Goal: Task Accomplishment & Management: Manage account settings

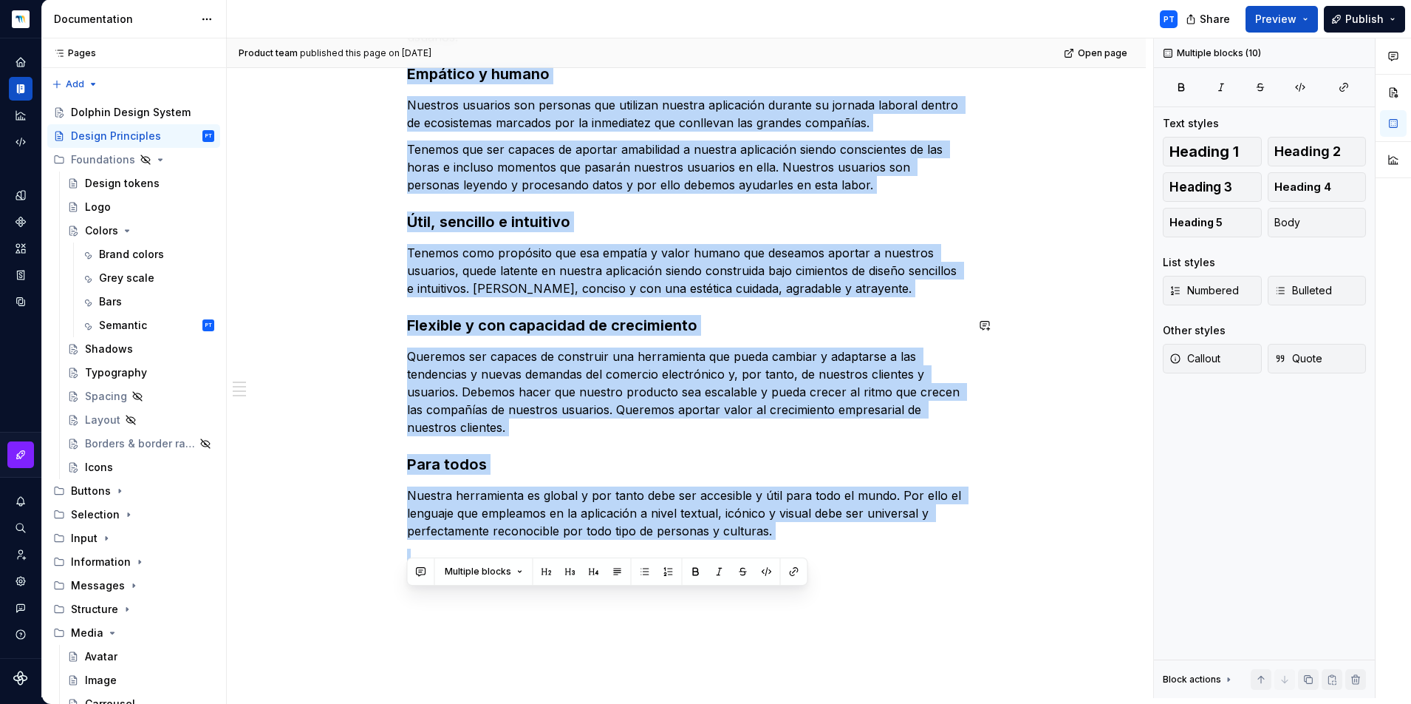
scroll to position [426, 0]
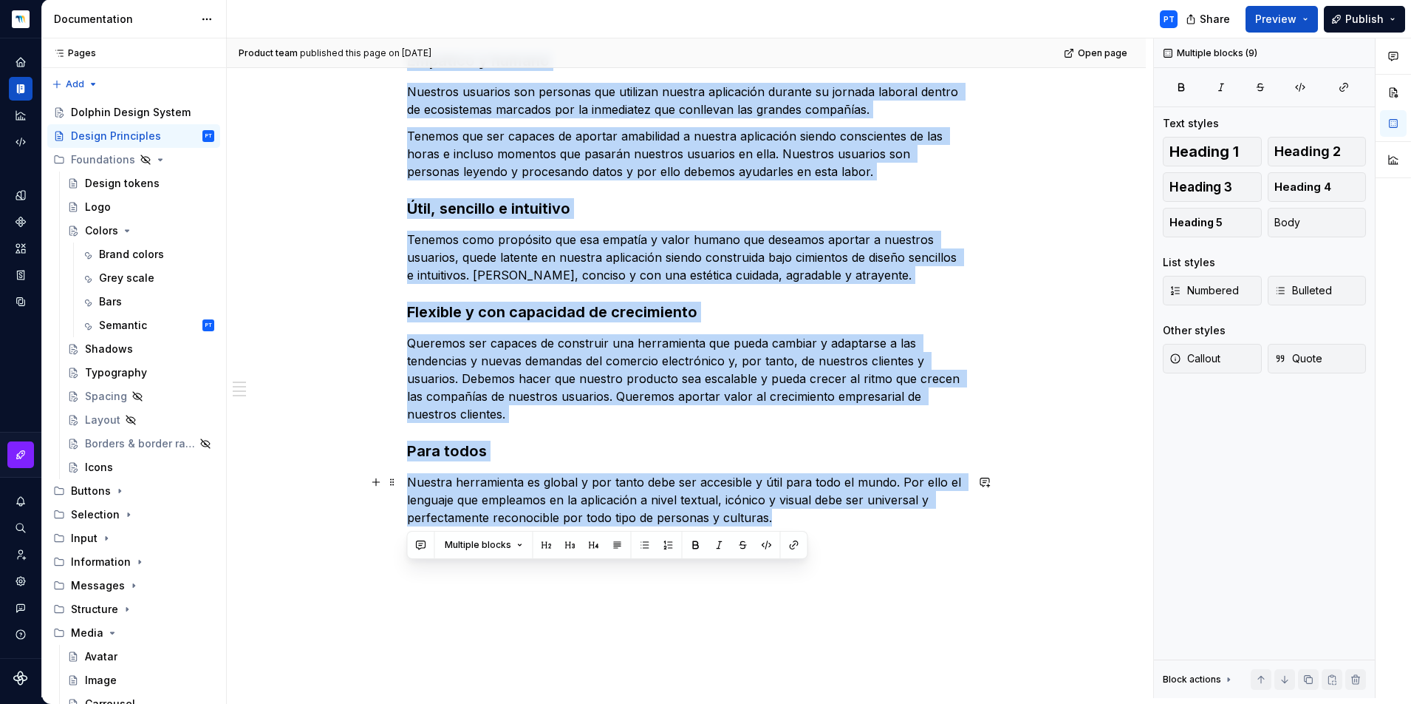
drag, startPoint x: 407, startPoint y: 353, endPoint x: 806, endPoint y: 520, distance: 432.2
click at [806, 520] on div "Los principios de diseño sentarán las bases del producto. Darán lugar tanto a e…" at bounding box center [686, 204] width 559 height 698
copy div "Loremips d sitame Consecte adipisci eli seddoeiu tem incididu utlabor etdolorem…"
click at [99, 469] on div "Icons" at bounding box center [99, 467] width 28 height 15
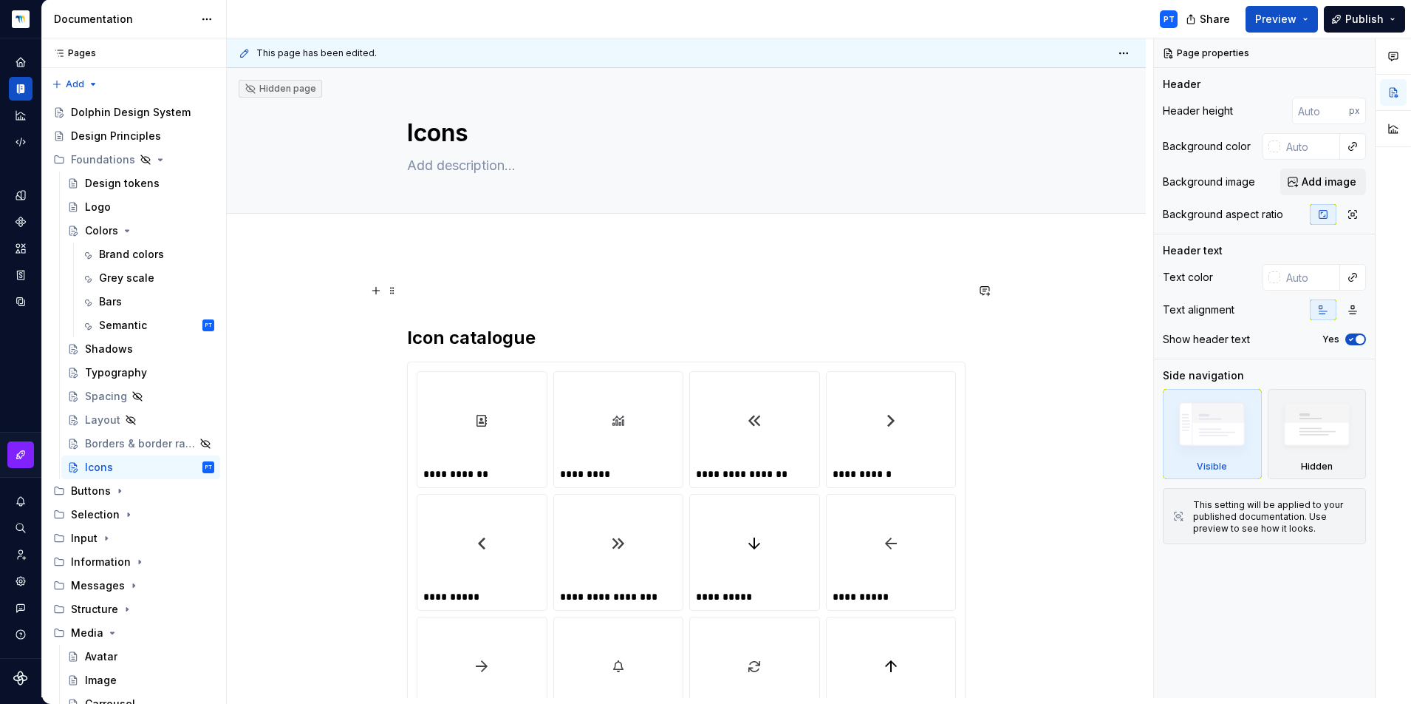
click at [437, 292] on p at bounding box center [686, 291] width 559 height 18
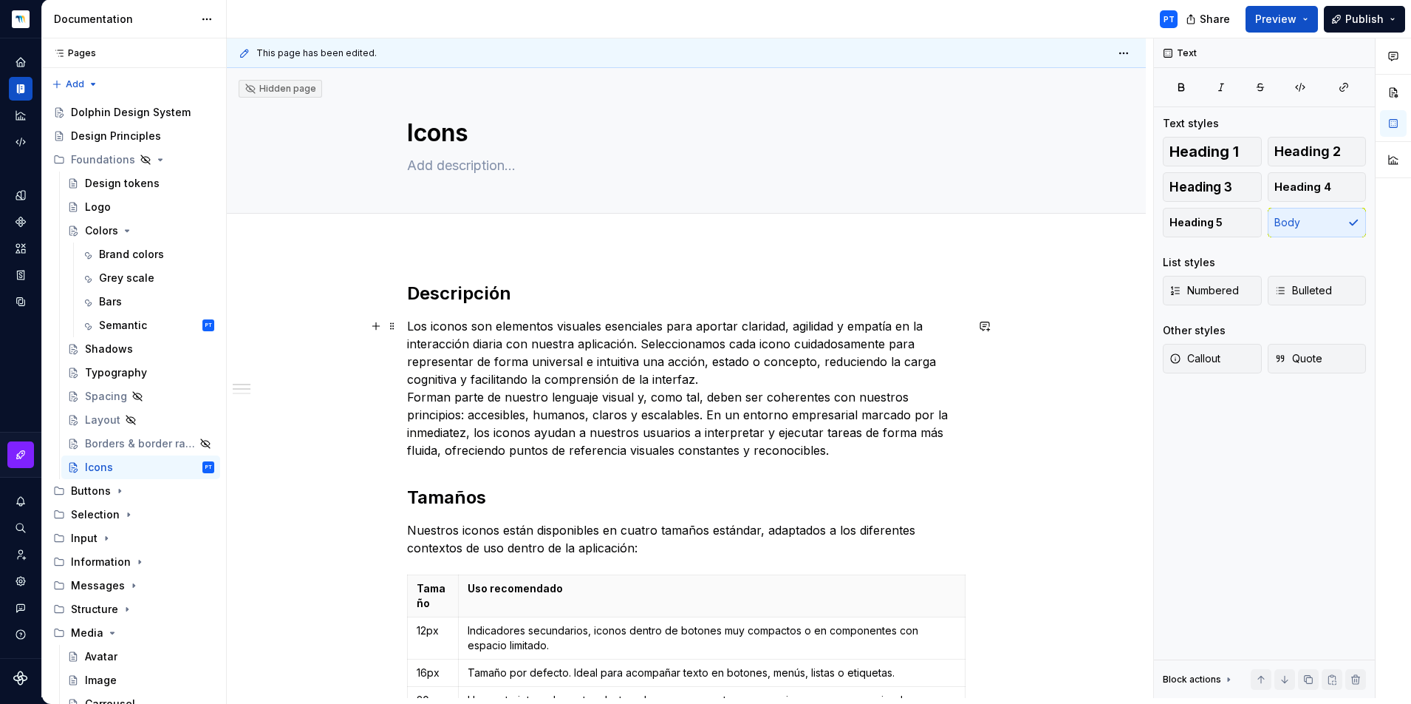
click at [739, 384] on p "Los iconos son elementos visuales esenciales para aportar claridad, agilidad y …" at bounding box center [686, 388] width 559 height 142
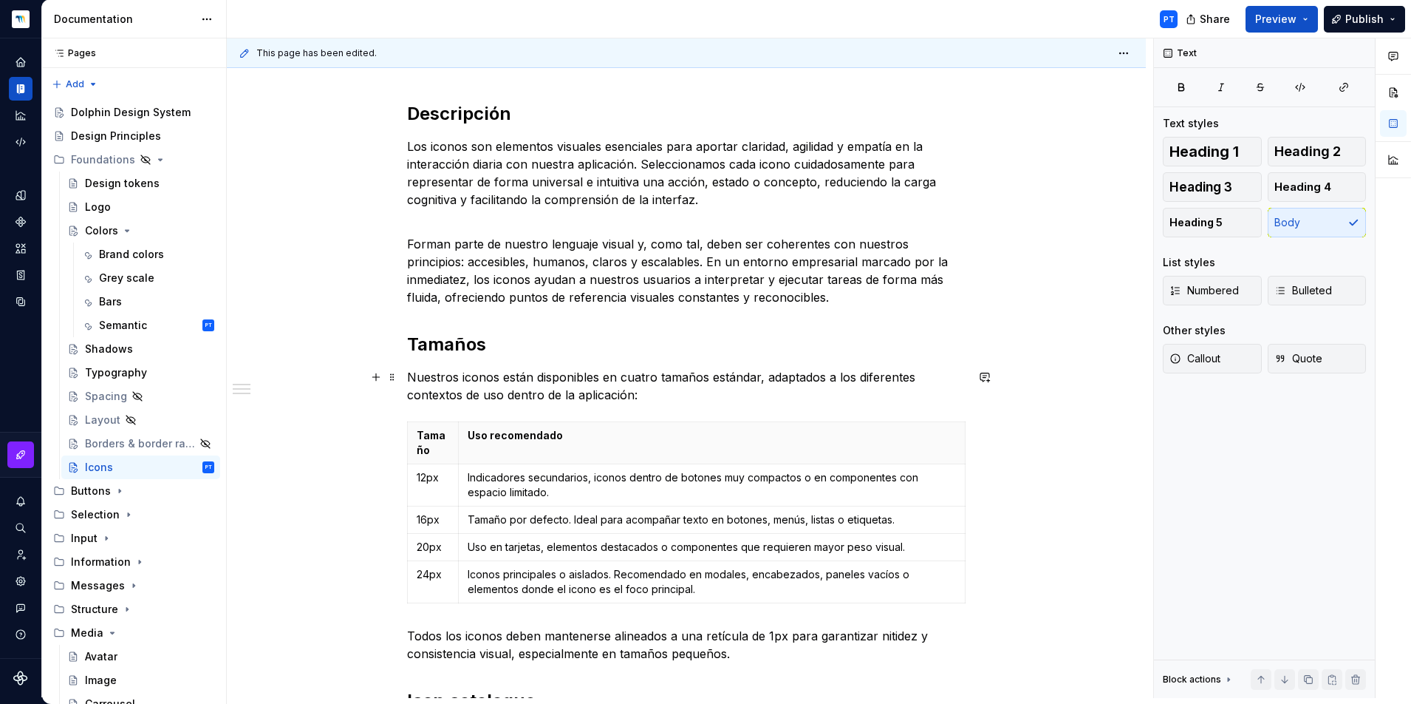
scroll to position [216, 0]
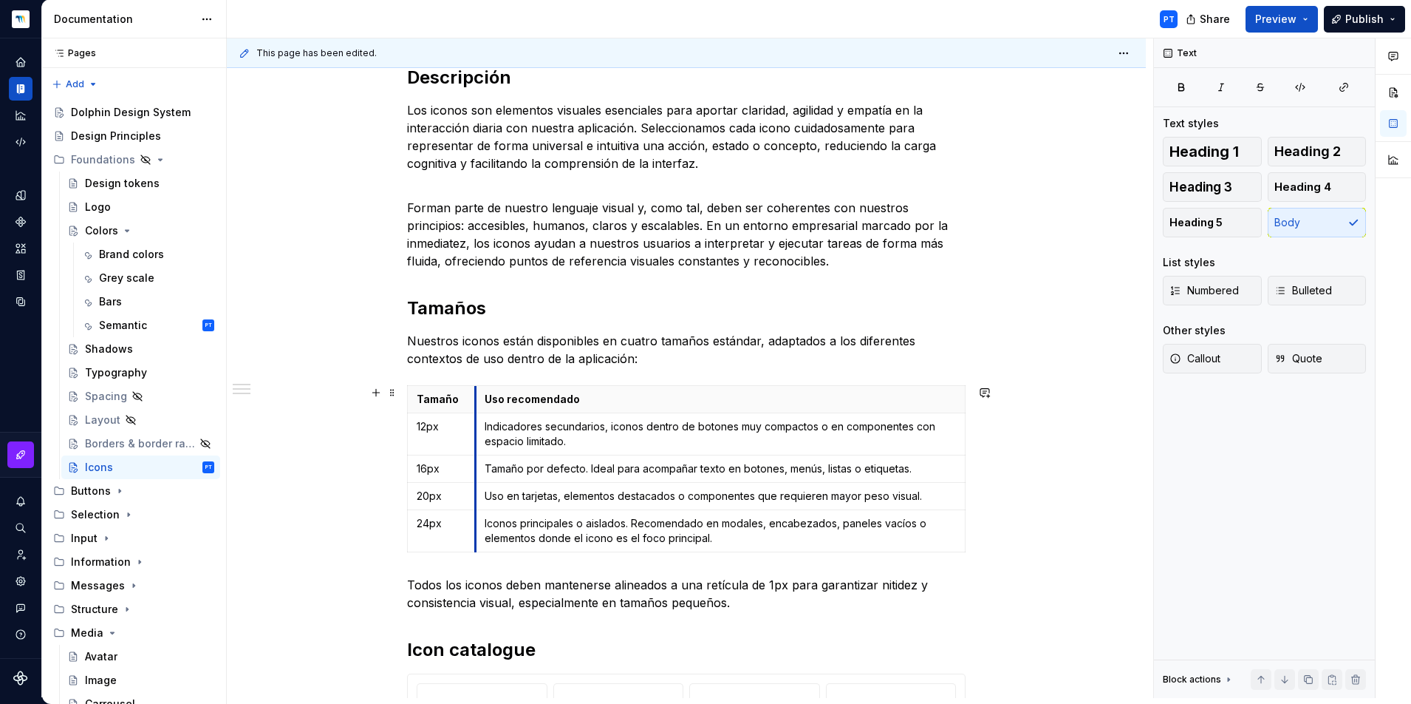
drag, startPoint x: 449, startPoint y: 396, endPoint x: 473, endPoint y: 394, distance: 23.8
click at [677, 358] on p "Nuestros iconos están disponibles en cuatro tamaños estándar, adaptados a los d…" at bounding box center [686, 349] width 559 height 35
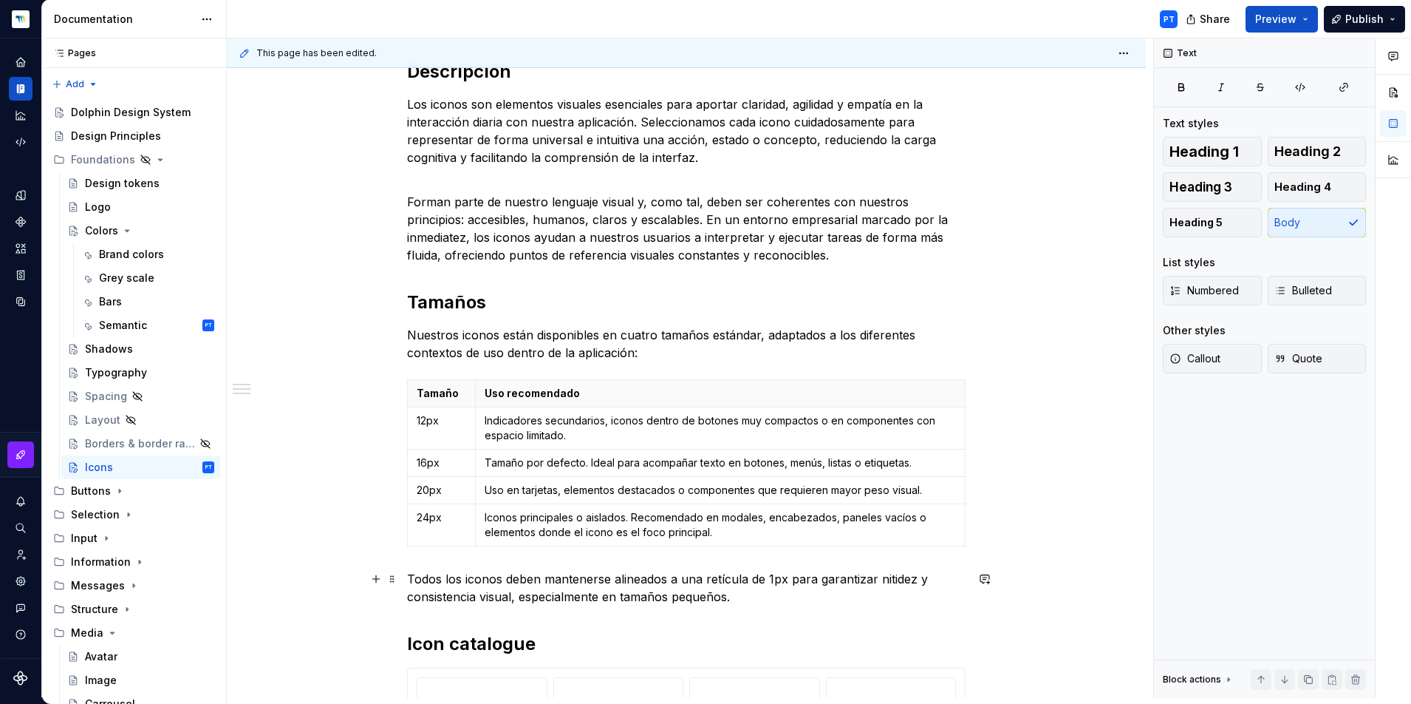
click at [777, 599] on p "Todos los iconos deben mantenerse alineados a una retícula de 1px para garantiz…" at bounding box center [686, 587] width 559 height 35
type textarea "*"
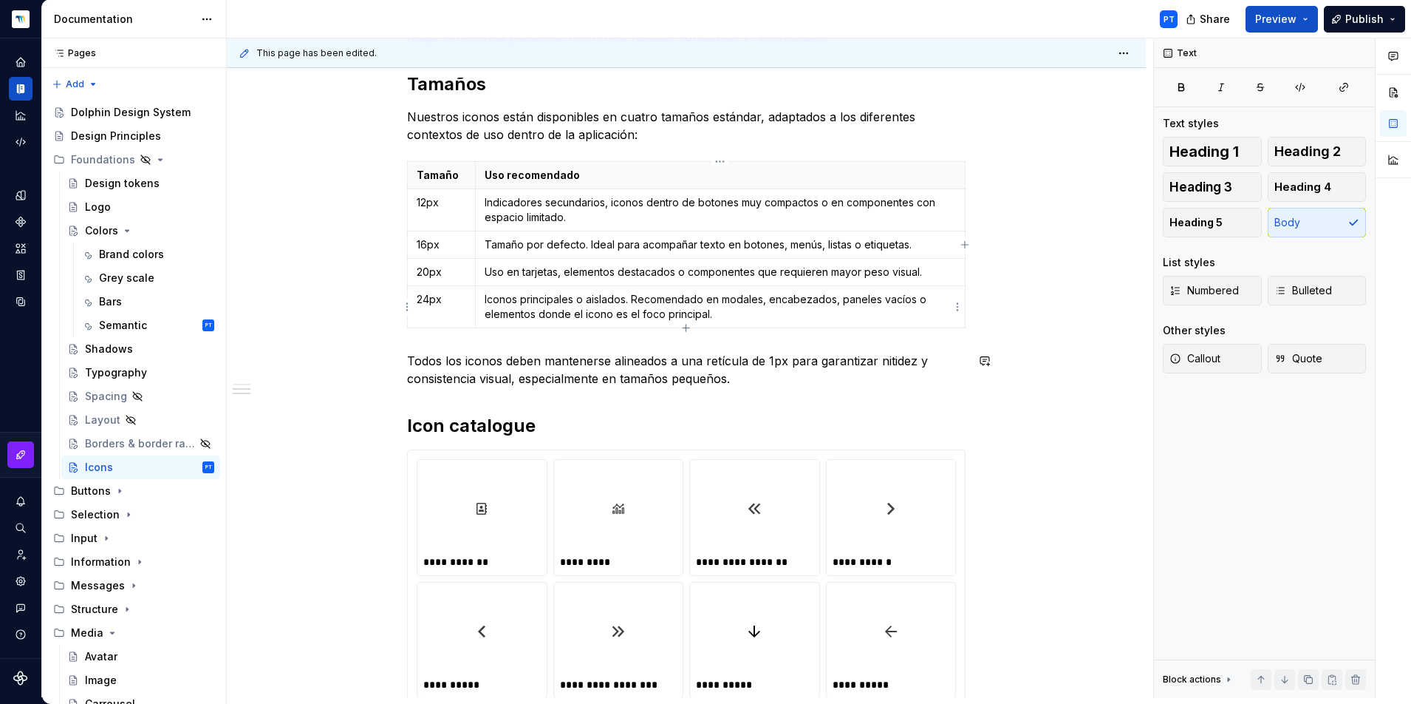
scroll to position [407, 0]
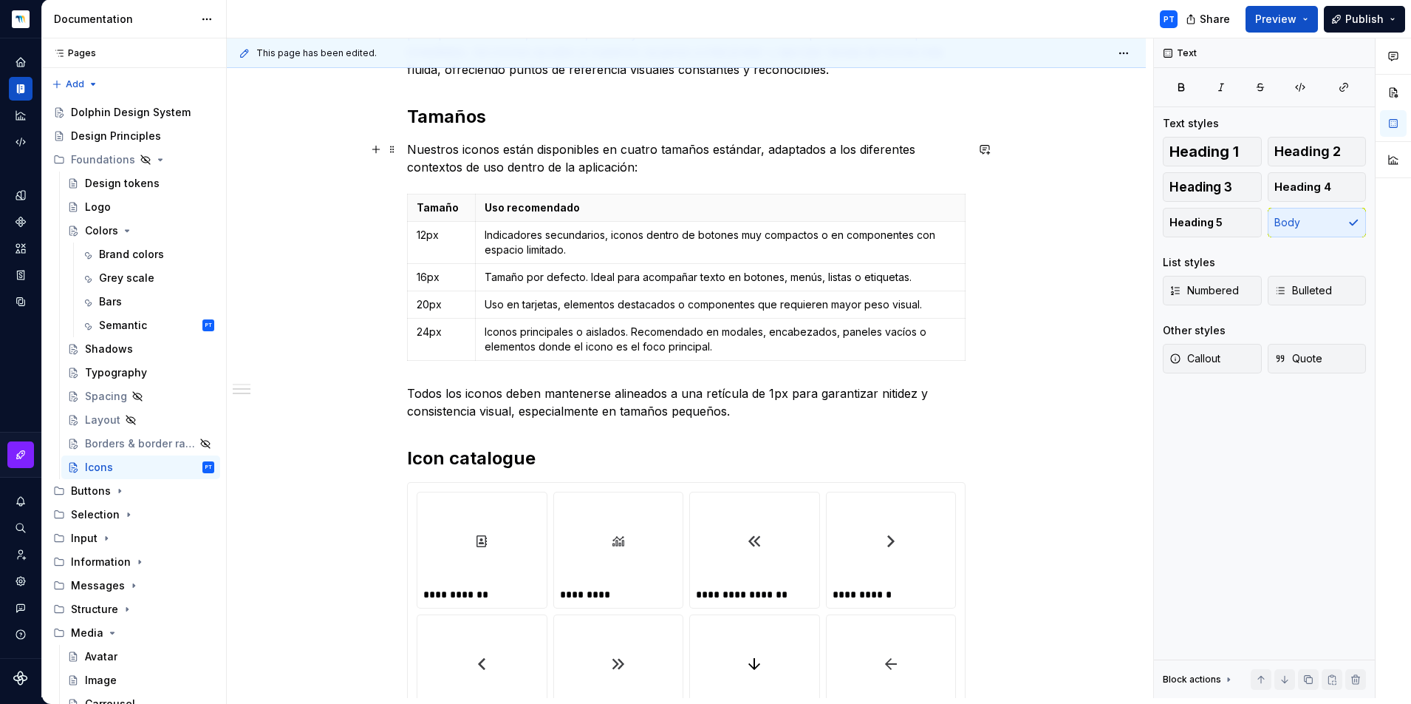
click at [691, 175] on p "Nuestros iconos están disponibles en cuatro tamaños estándar, adaptados a los d…" at bounding box center [686, 157] width 559 height 35
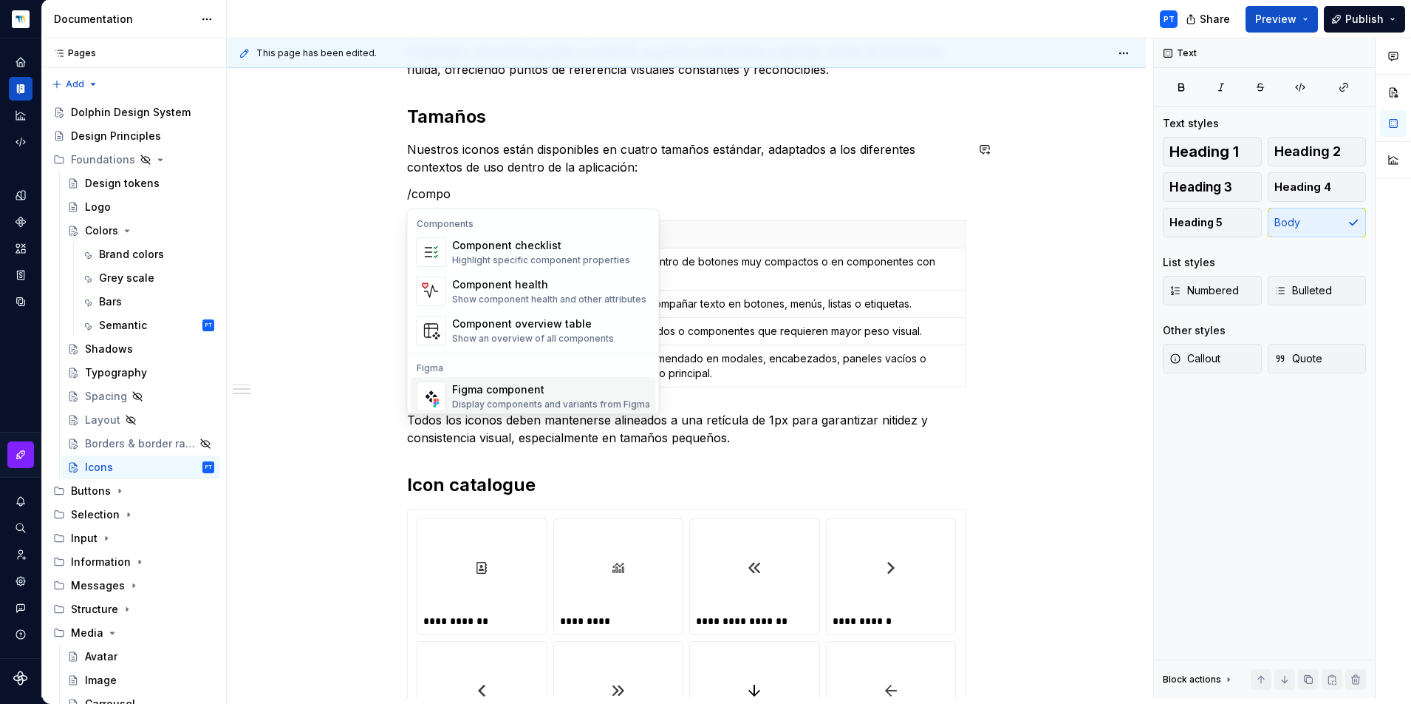
scroll to position [14, 0]
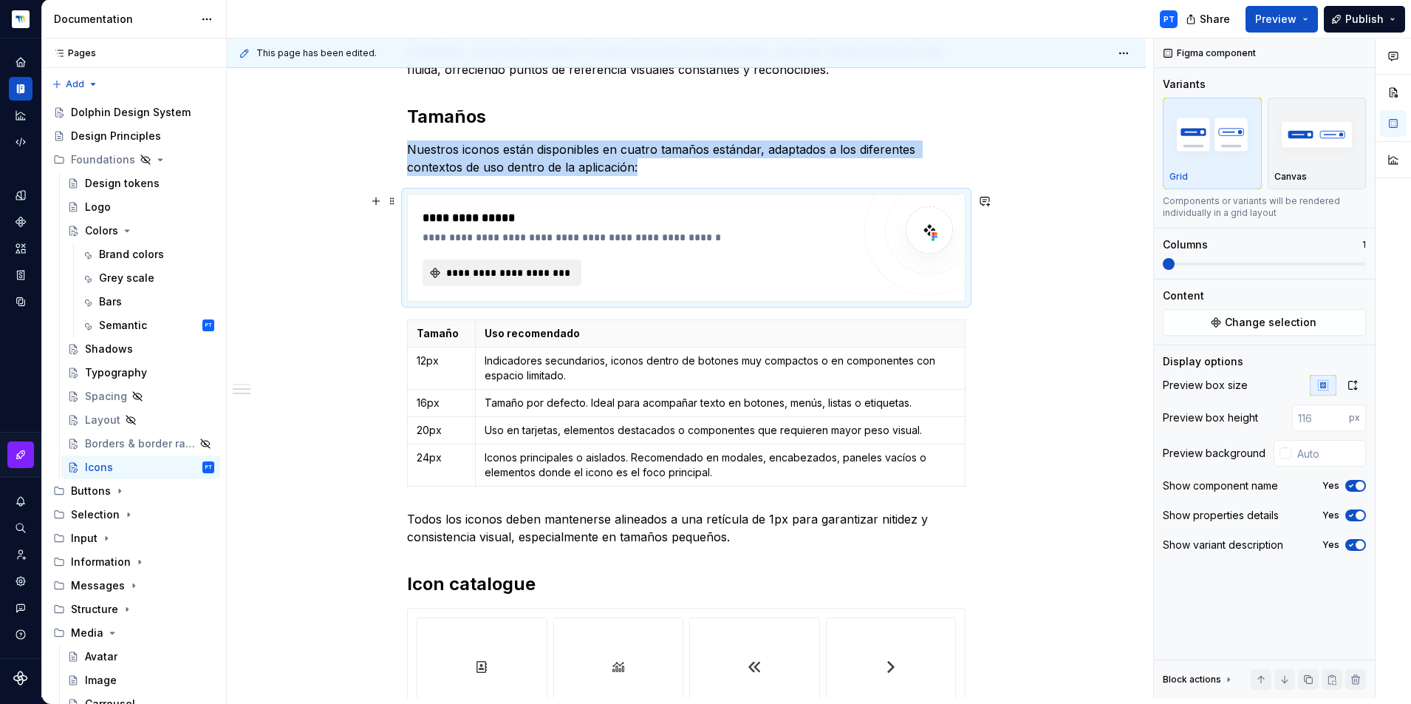
click at [530, 276] on span "**********" at bounding box center [508, 272] width 128 height 15
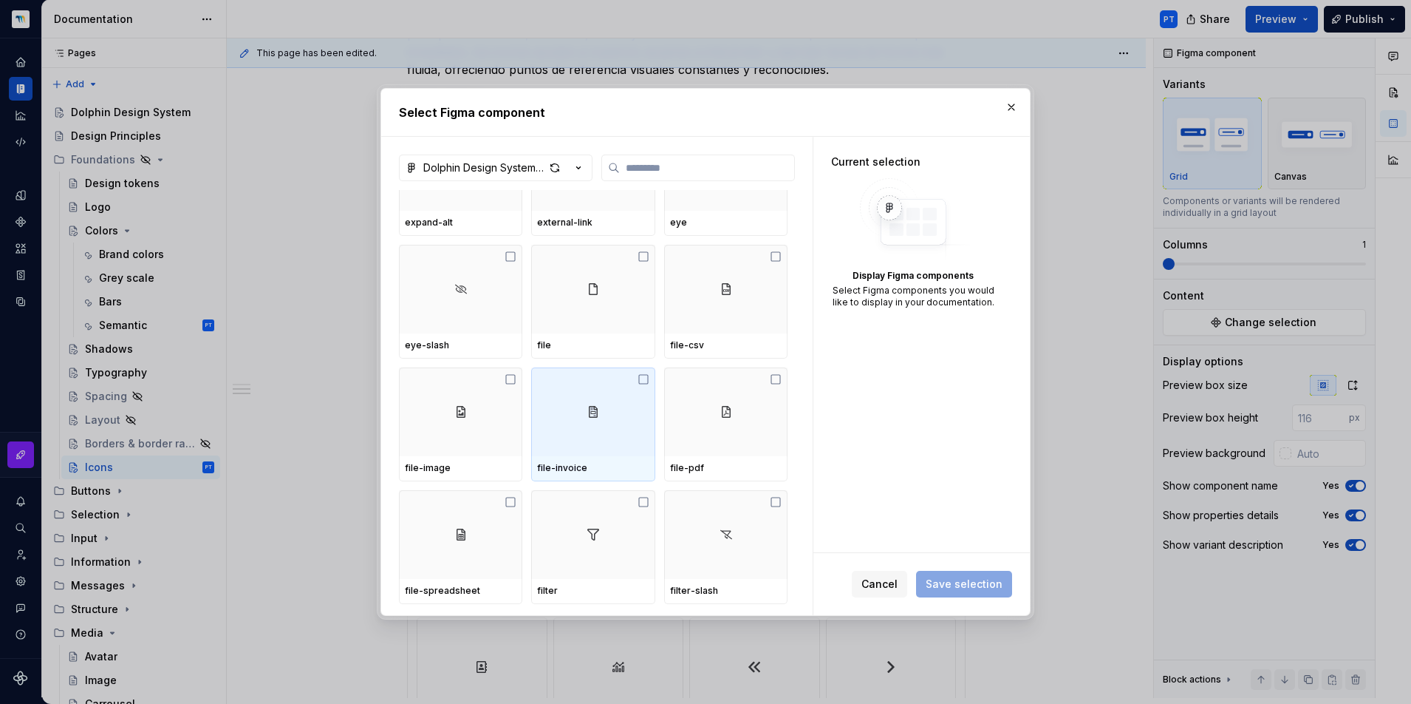
scroll to position [2261, 0]
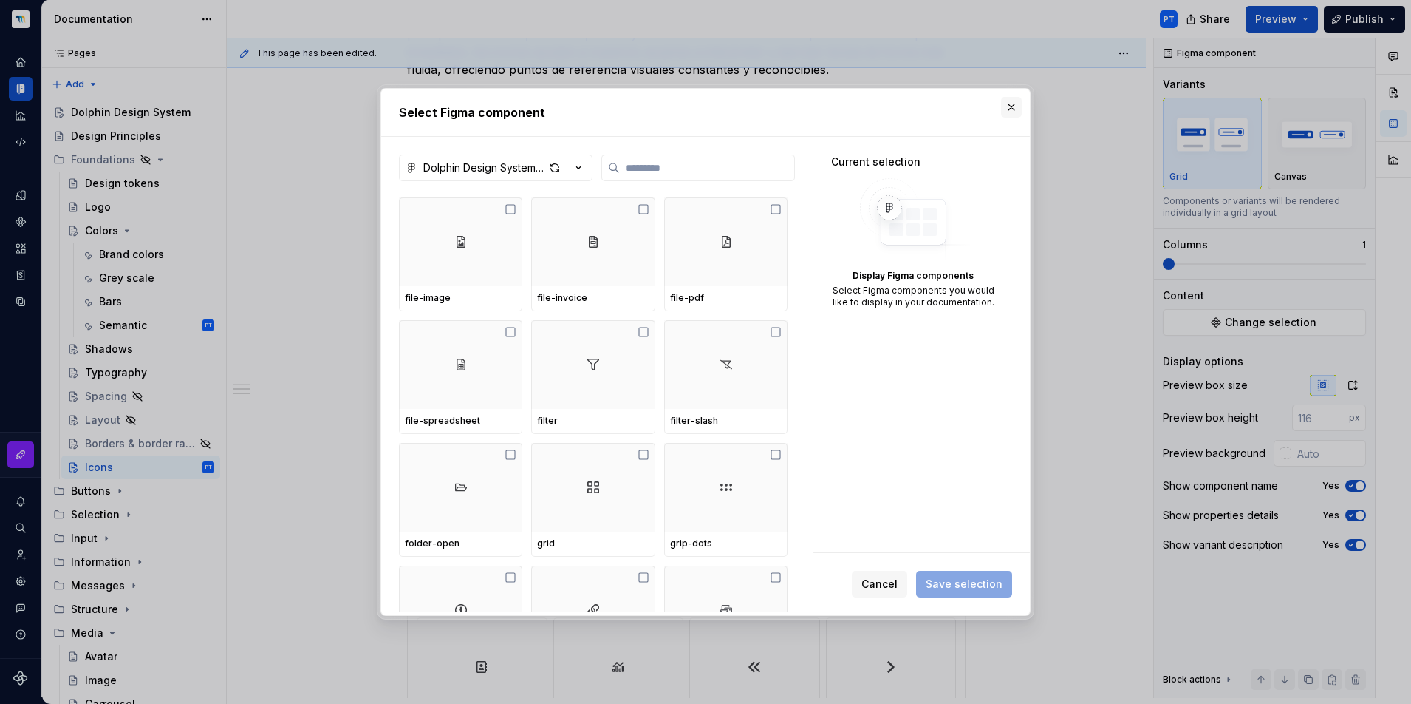
click at [1019, 107] on button "button" at bounding box center [1011, 107] width 21 height 21
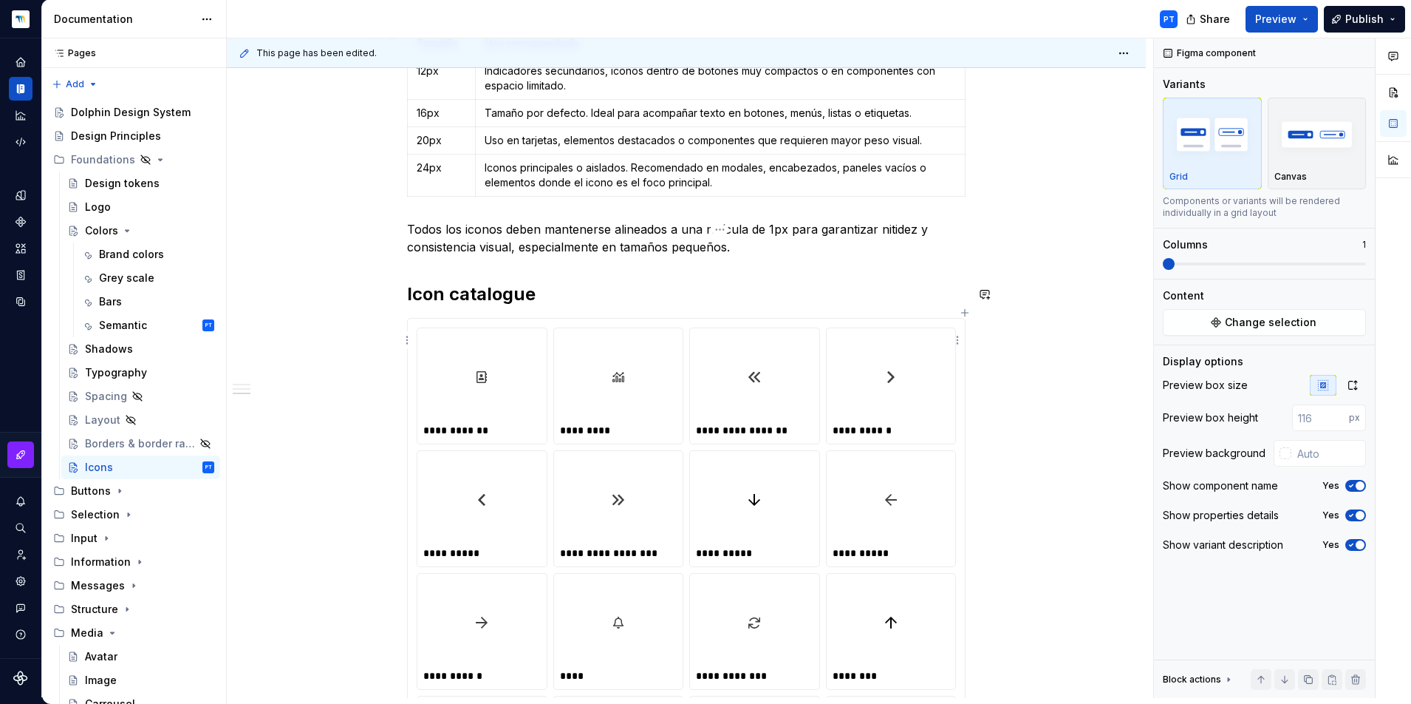
scroll to position [497, 0]
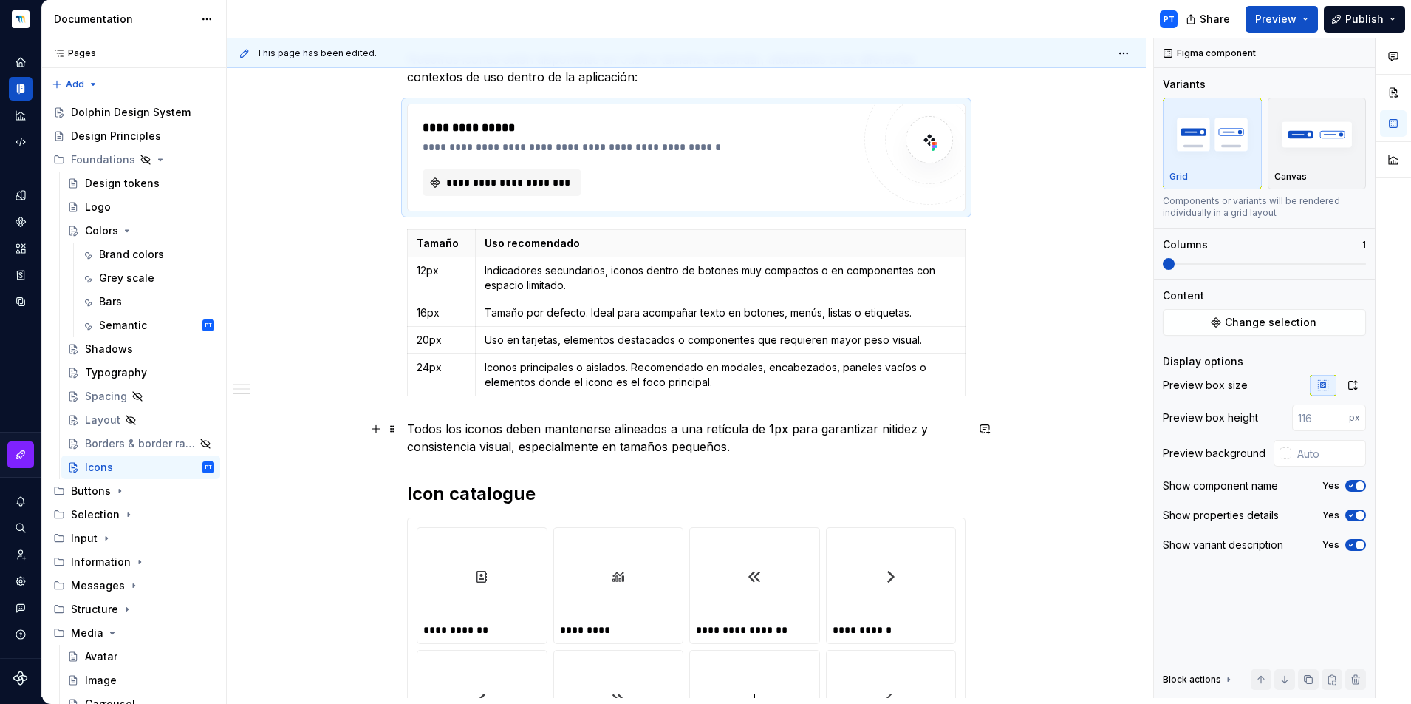
click at [756, 452] on p "Todos los iconos deben mantenerse alineados a una retícula de 1px para garantiz…" at bounding box center [686, 437] width 559 height 35
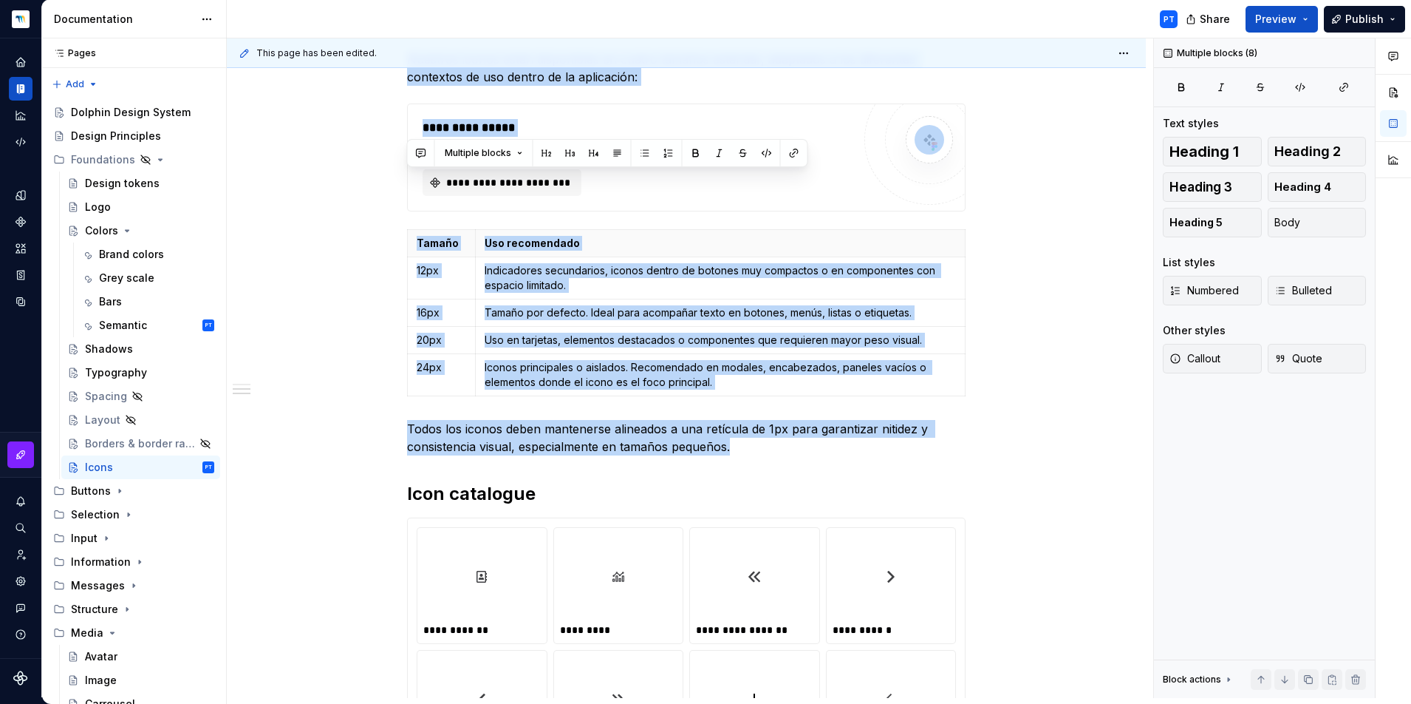
scroll to position [109, 0]
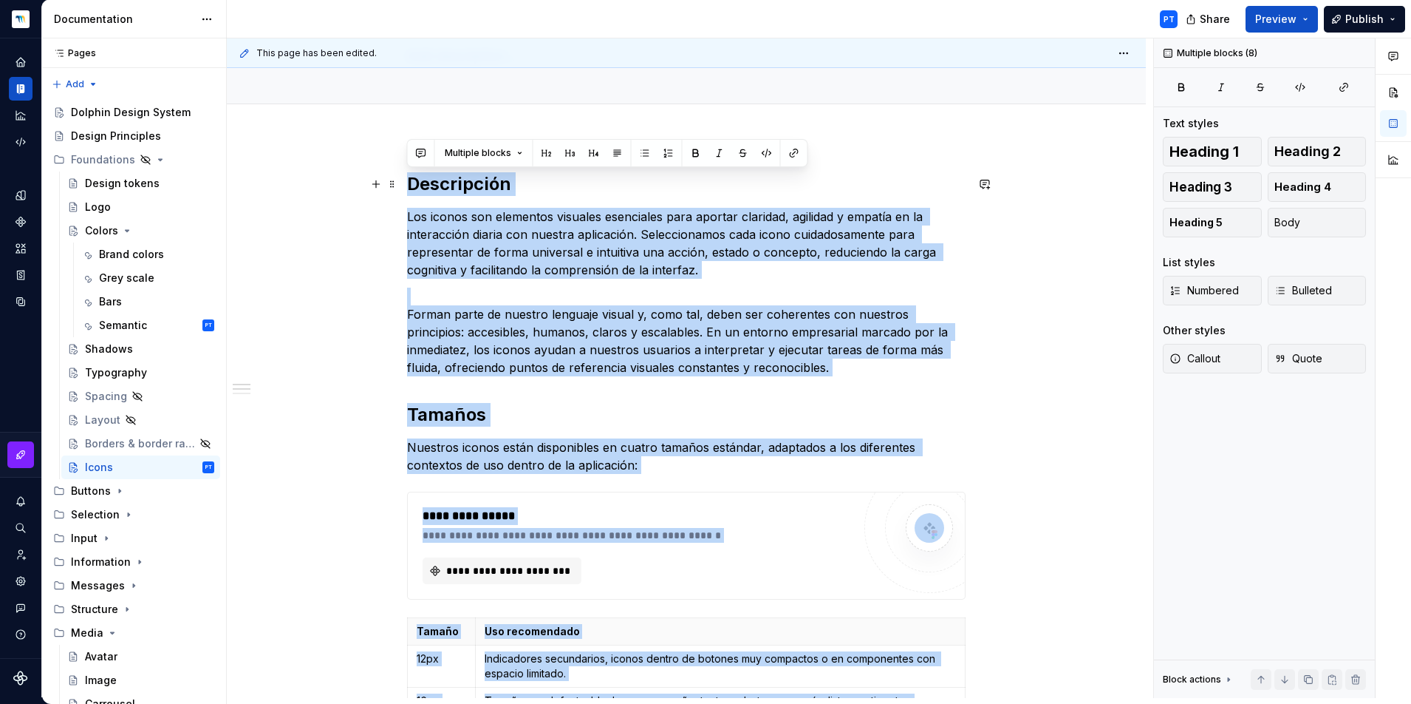
drag, startPoint x: 767, startPoint y: 446, endPoint x: 412, endPoint y: 190, distance: 437.7
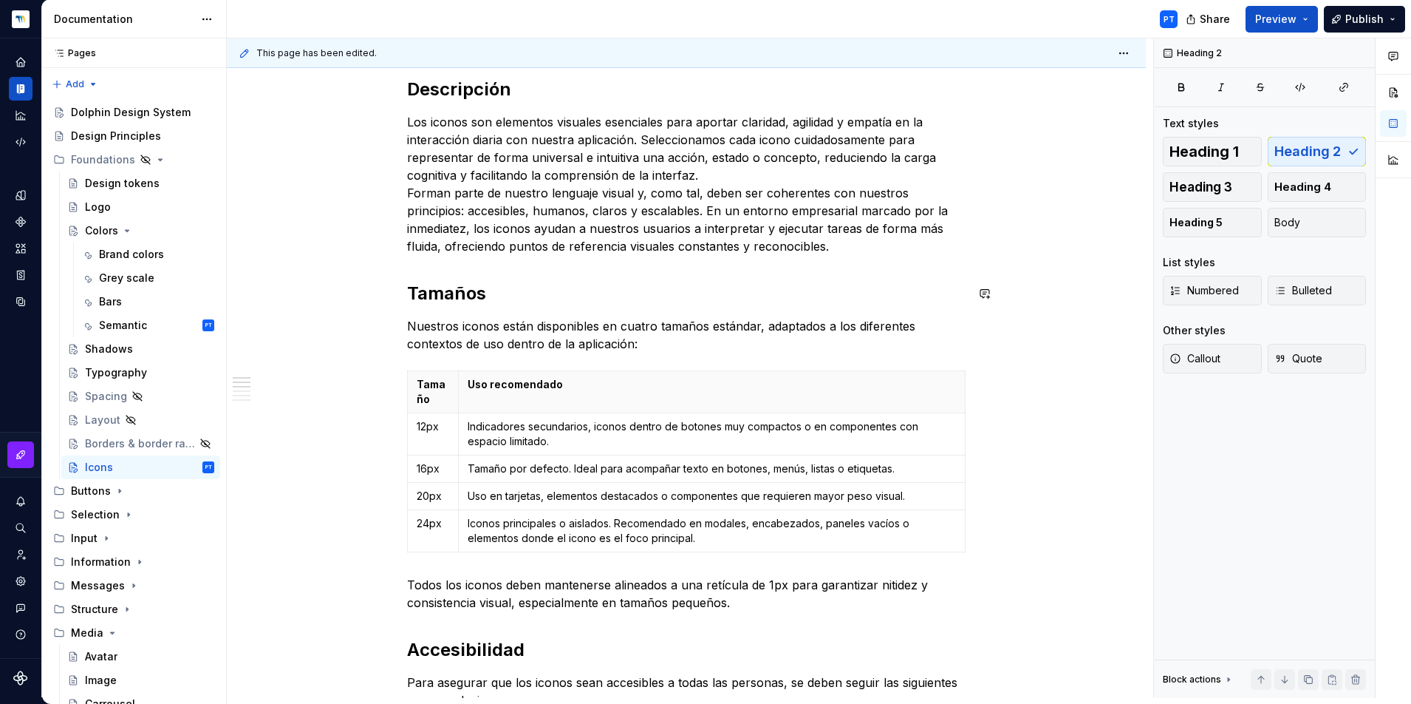
scroll to position [348, 0]
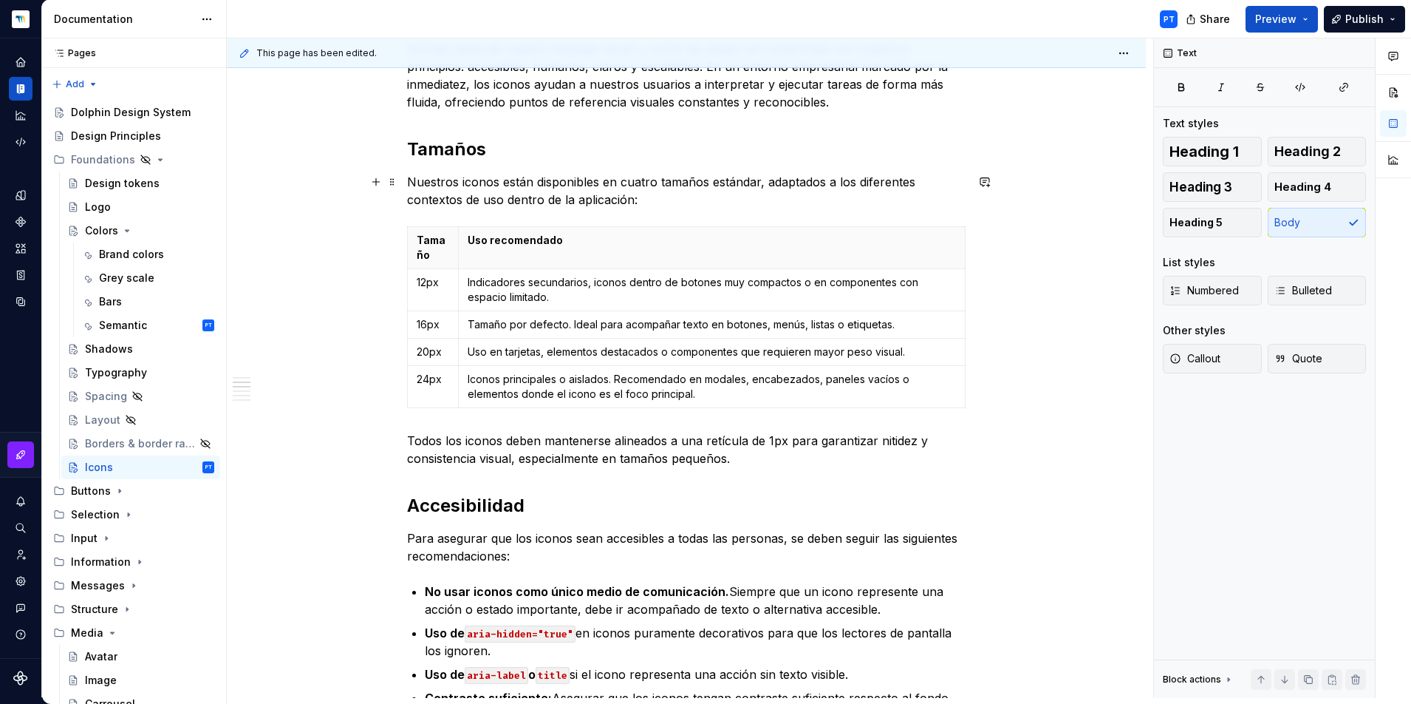
click at [684, 199] on p "Nuestros iconos están disponibles en cuatro tamaños estándar, adaptados a los d…" at bounding box center [686, 190] width 559 height 35
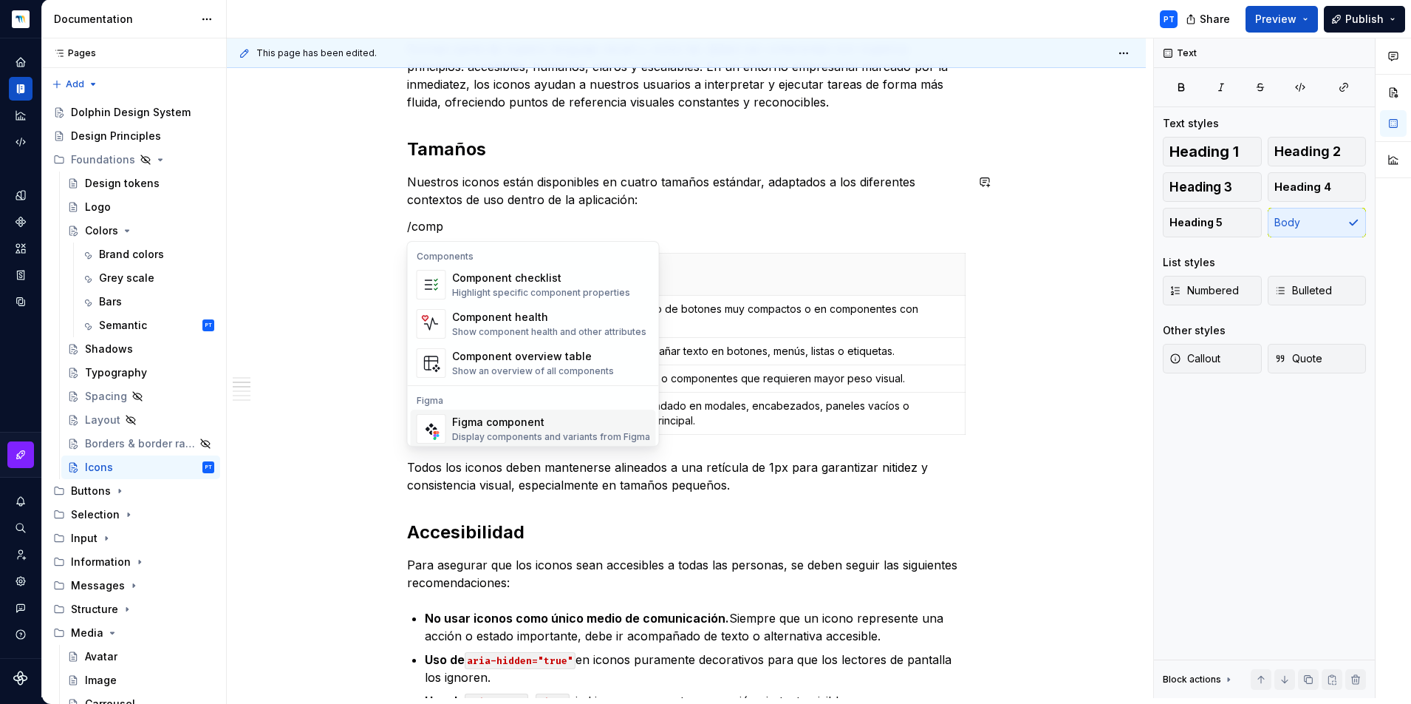
scroll to position [44, 0]
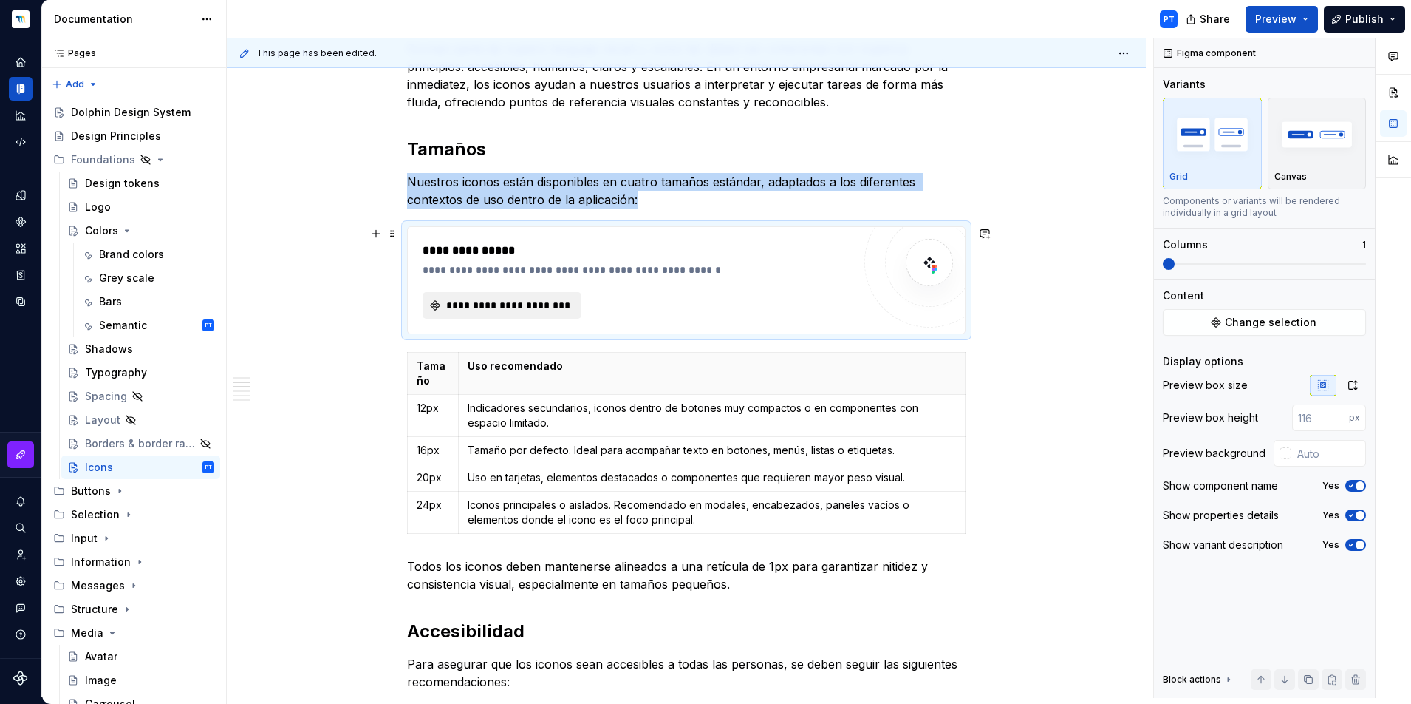
click at [563, 307] on span "**********" at bounding box center [508, 305] width 128 height 15
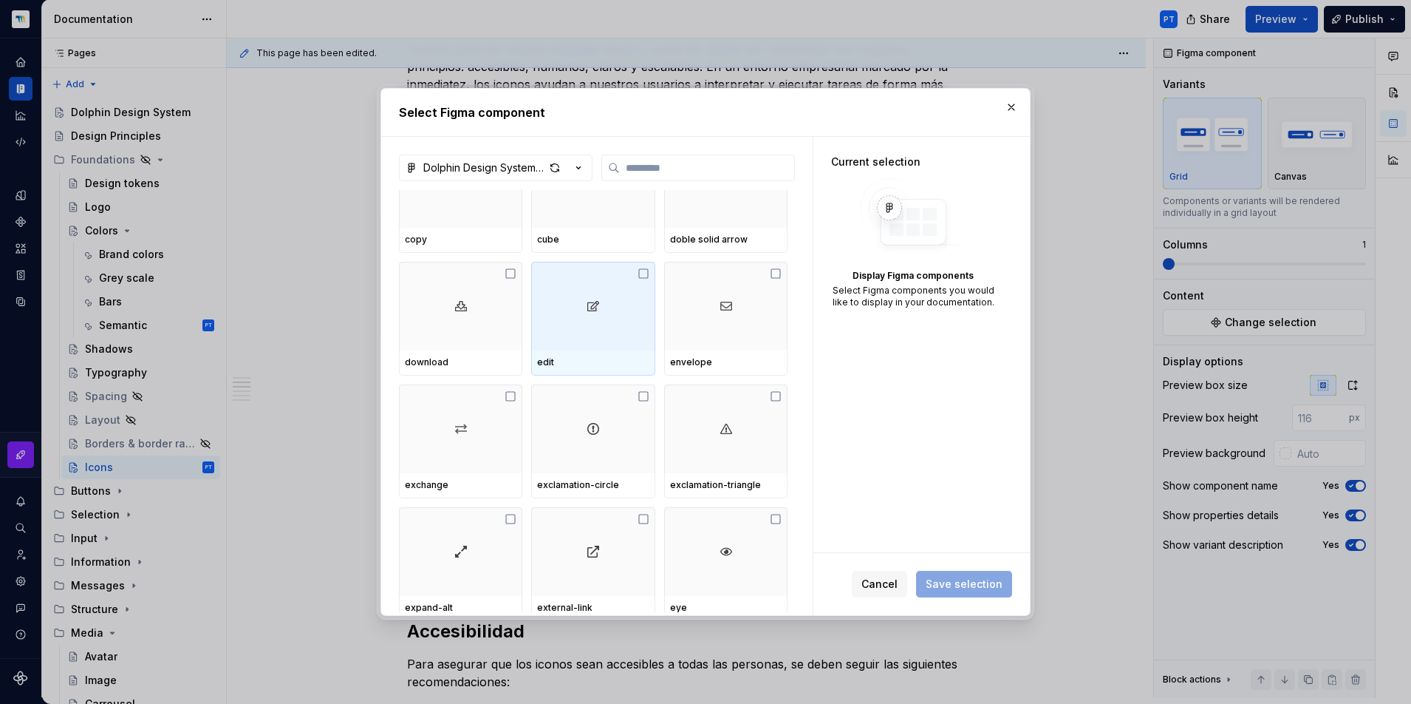
scroll to position [1800, 0]
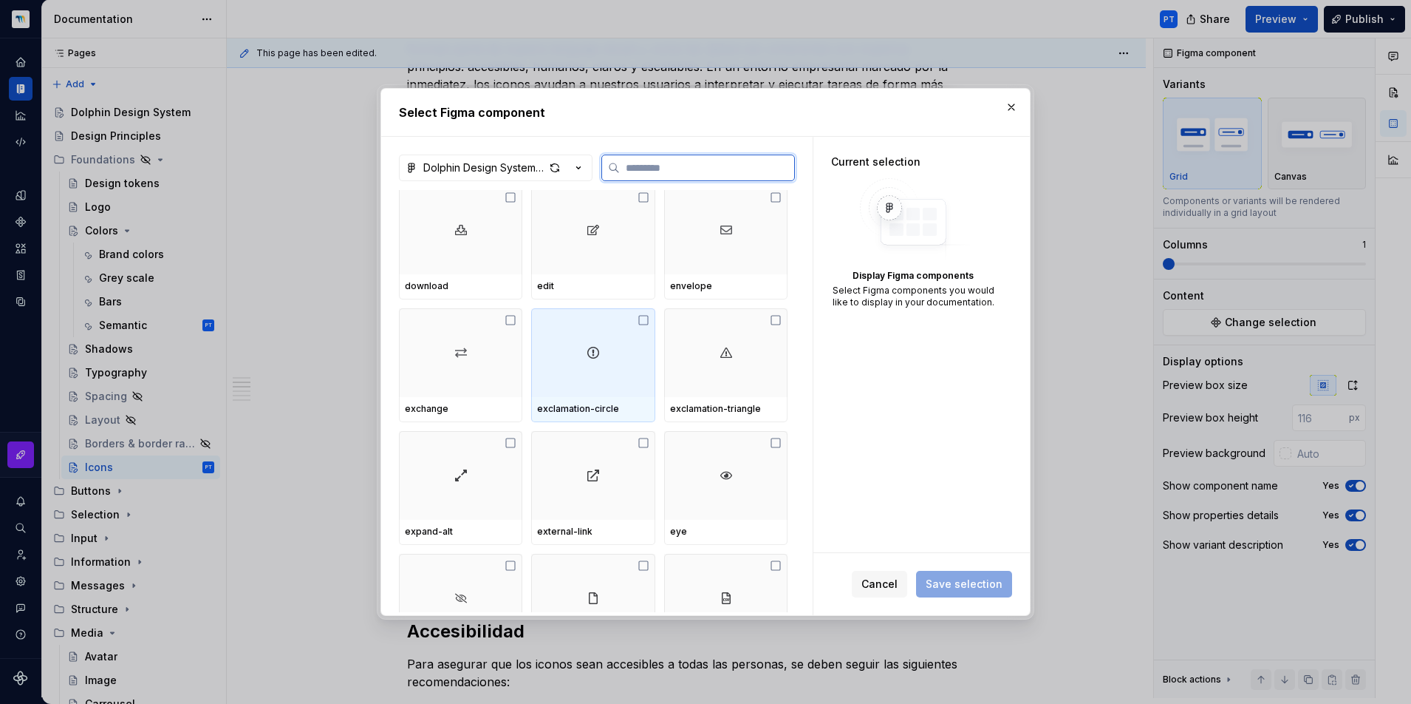
click at [586, 362] on div at bounding box center [592, 352] width 123 height 89
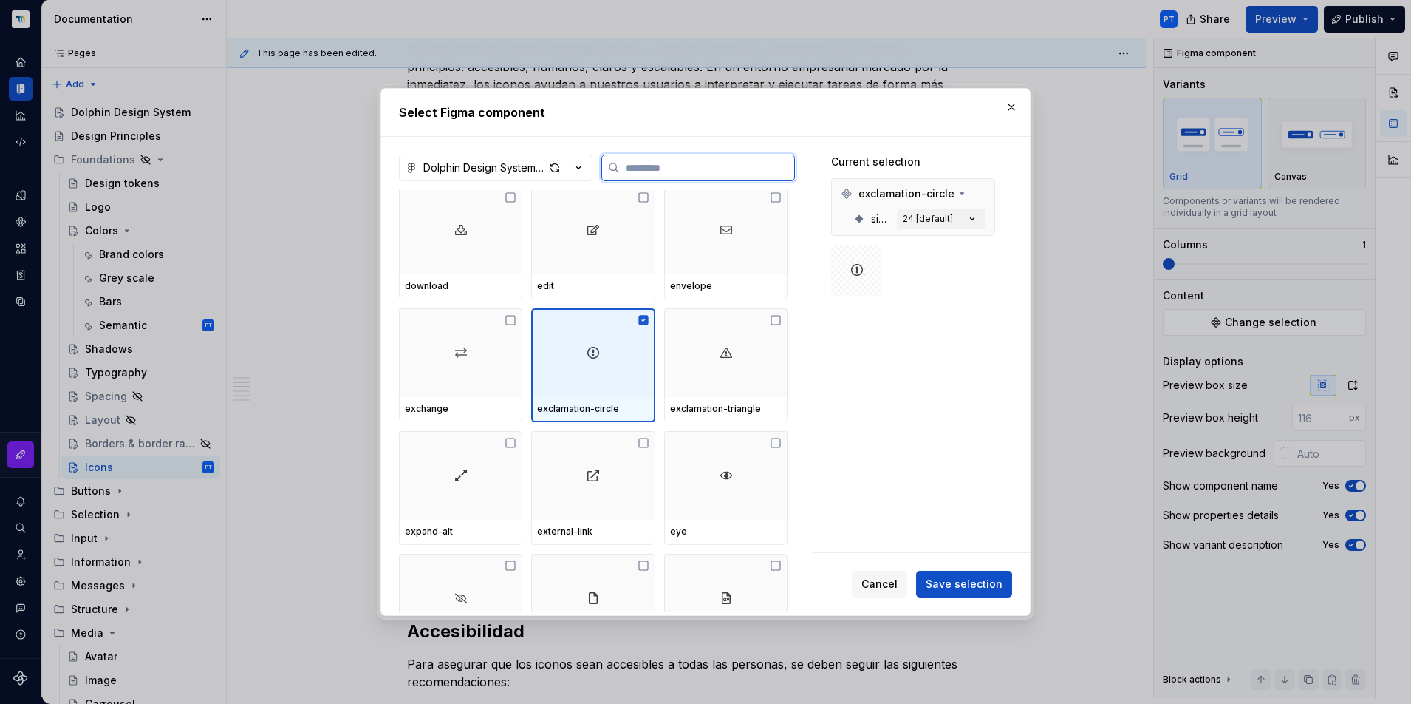
click at [586, 362] on div at bounding box center [592, 352] width 123 height 89
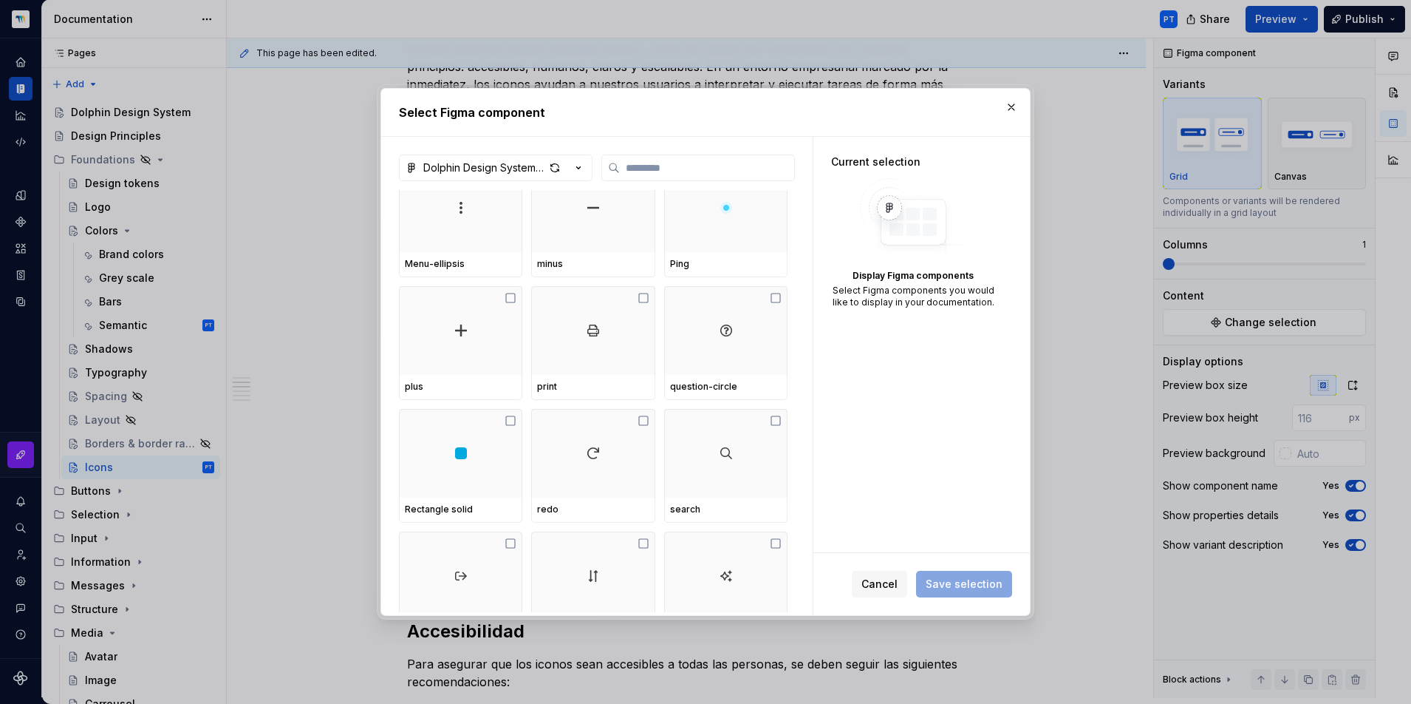
scroll to position [2874, 0]
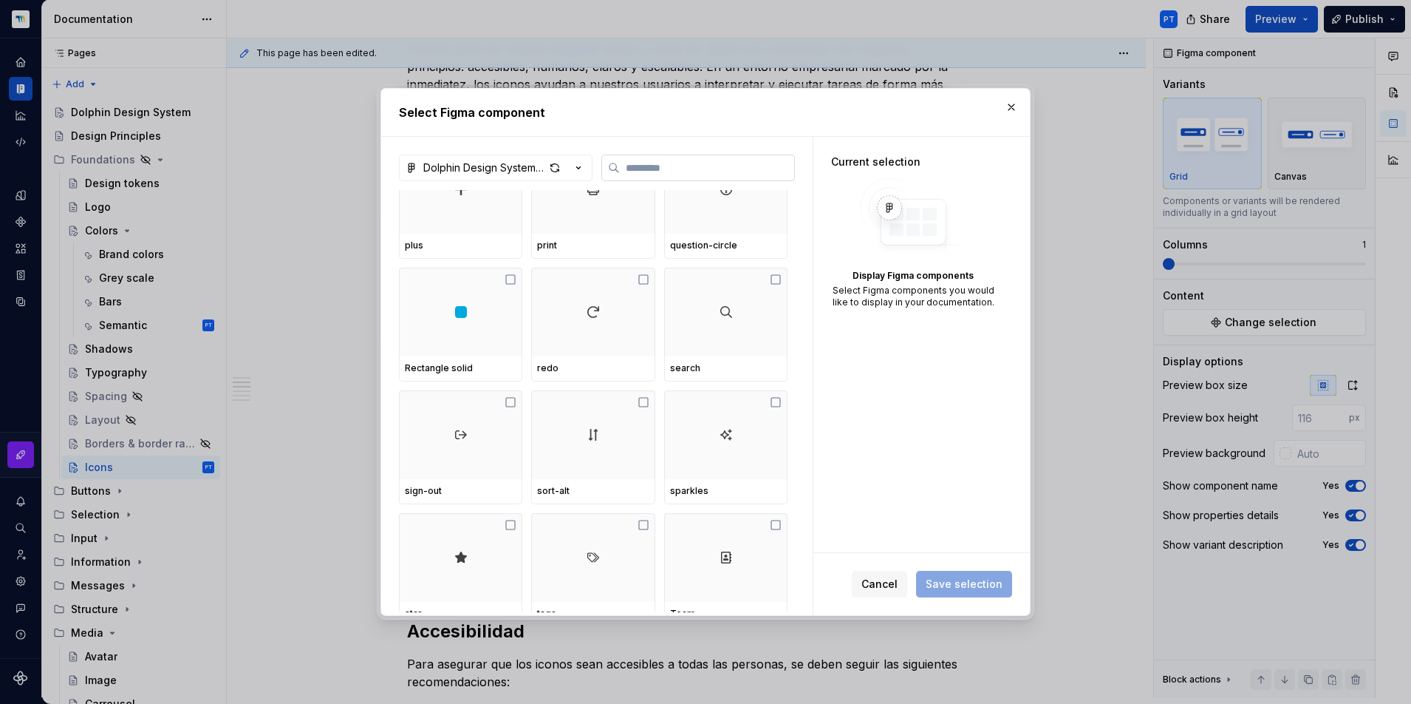
click at [701, 168] on input "search" at bounding box center [707, 167] width 174 height 15
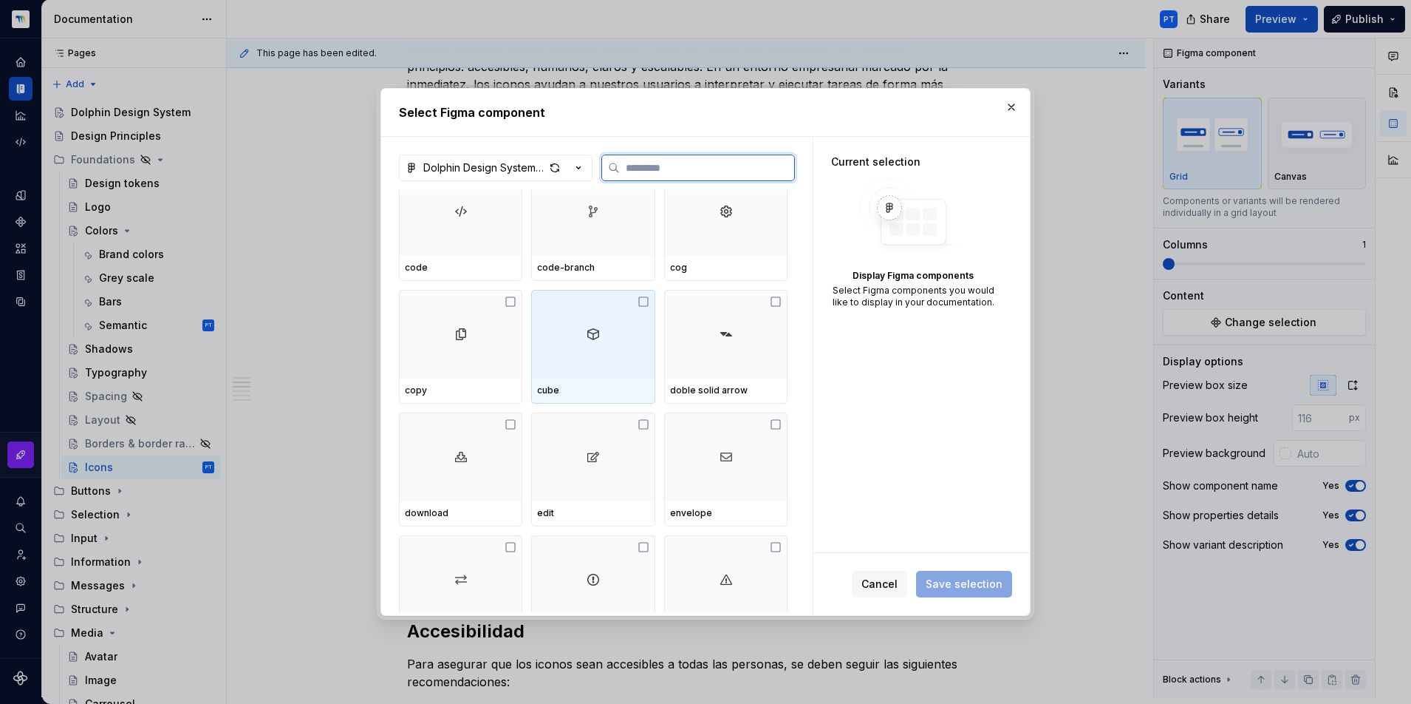
click at [610, 340] on div at bounding box center [592, 334] width 123 height 89
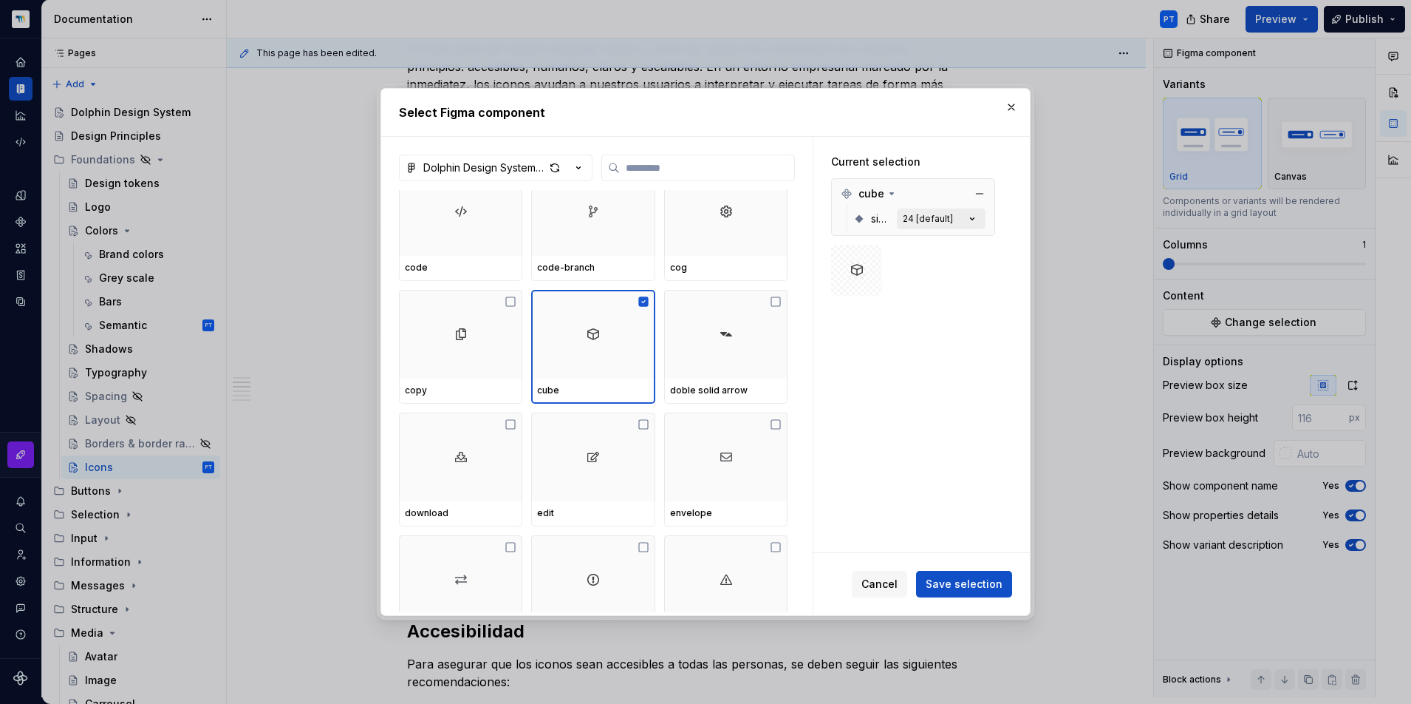
click at [946, 211] on button "24 [default]" at bounding box center [941, 218] width 89 height 21
click at [966, 225] on icon "button" at bounding box center [972, 218] width 15 height 15
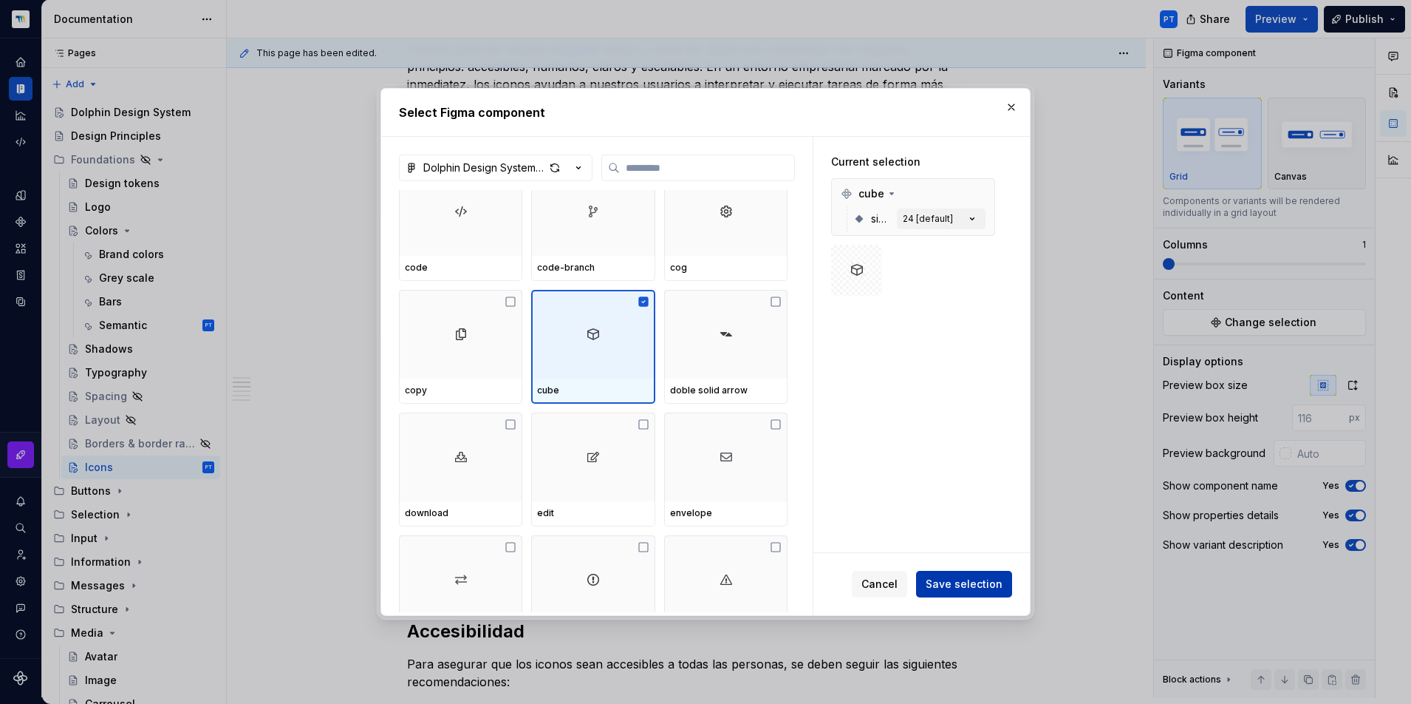
click at [956, 588] on span "Save selection" at bounding box center [964, 583] width 77 height 15
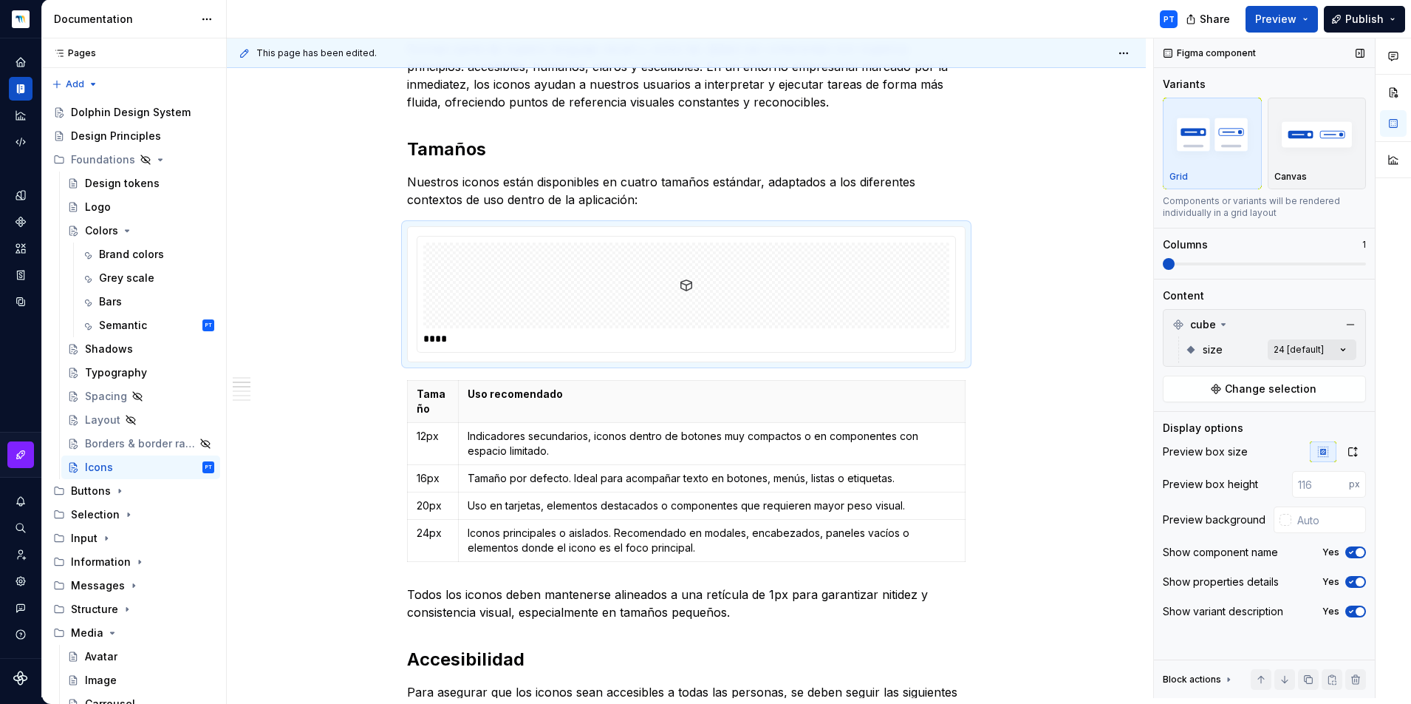
click at [1321, 352] on div "Comments Open comments No comments yet Select ‘Comment’ from the block context …" at bounding box center [1282, 367] width 257 height 659
click at [1336, 378] on icon "button" at bounding box center [1332, 375] width 12 height 9
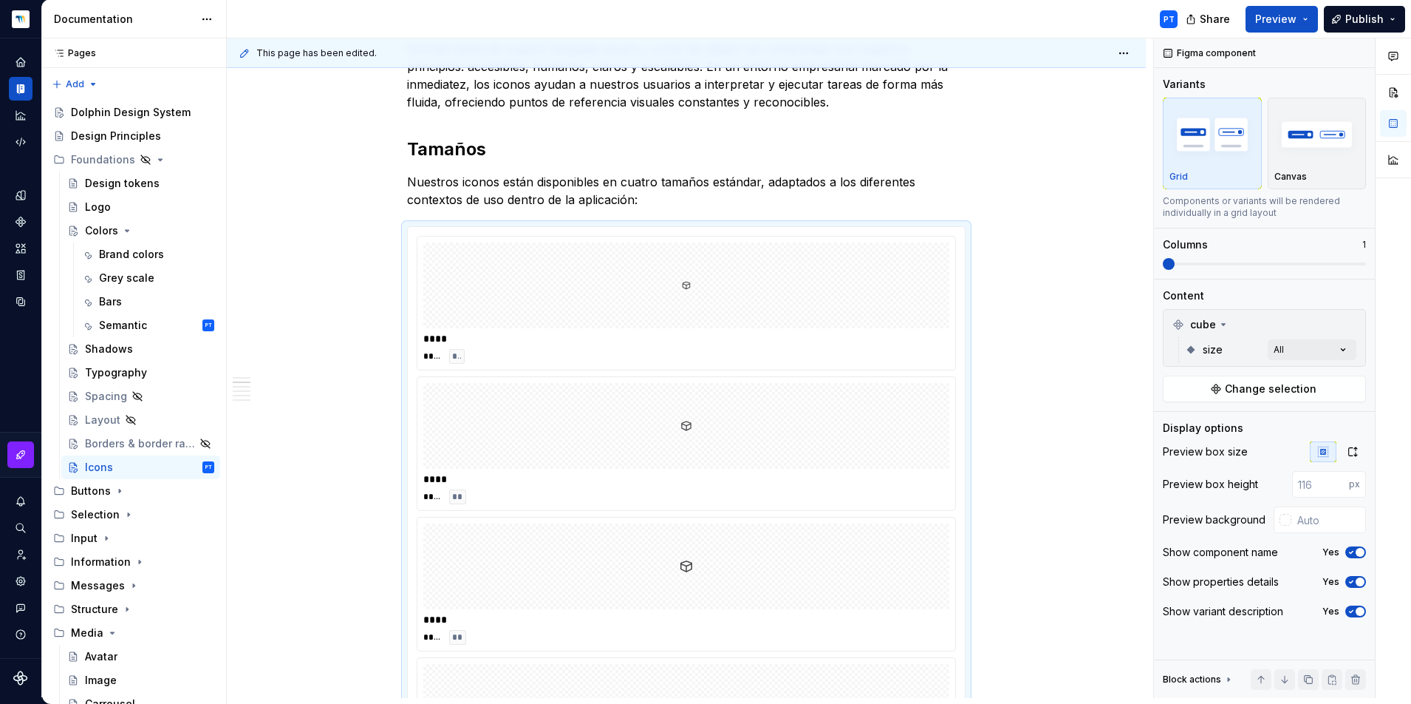
click at [1276, 265] on div "Comments Open comments No comments yet Select ‘Comment’ from the block context …" at bounding box center [1282, 367] width 257 height 659
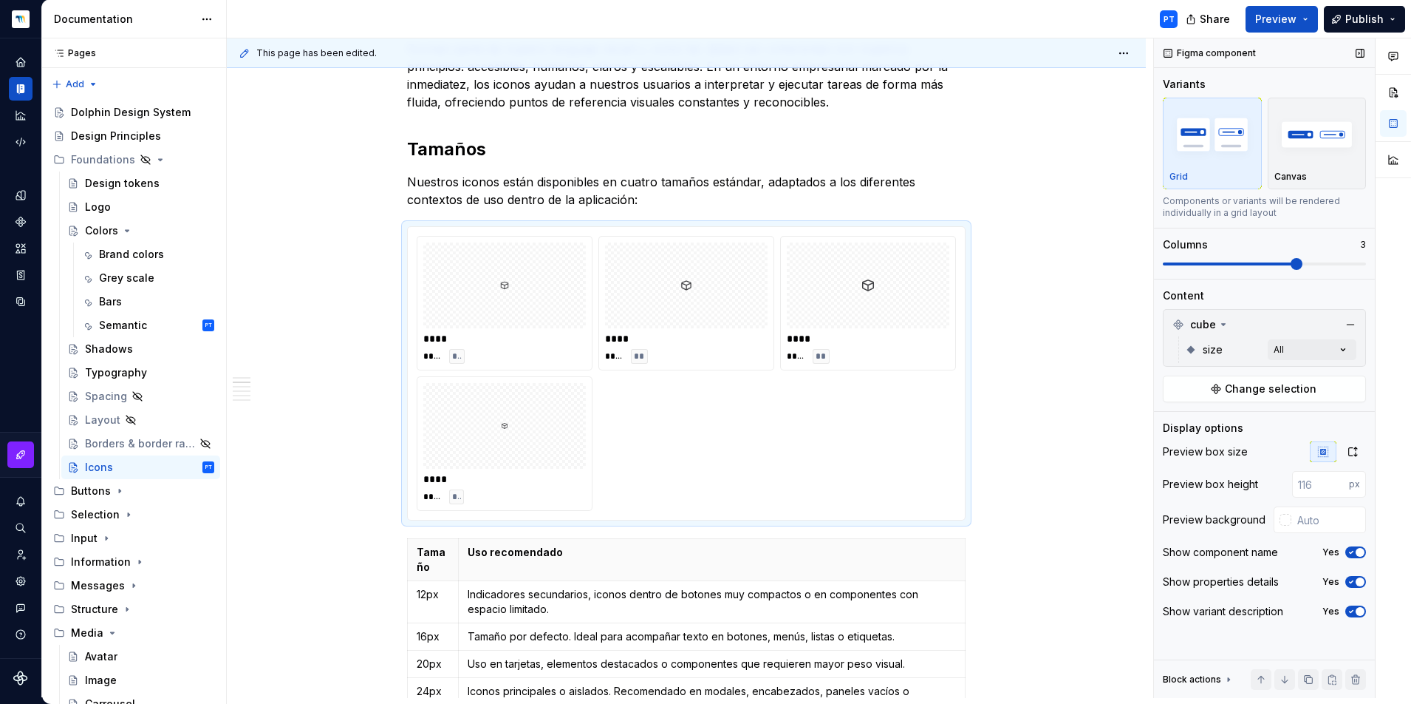
click at [1298, 264] on span at bounding box center [1264, 264] width 203 height 12
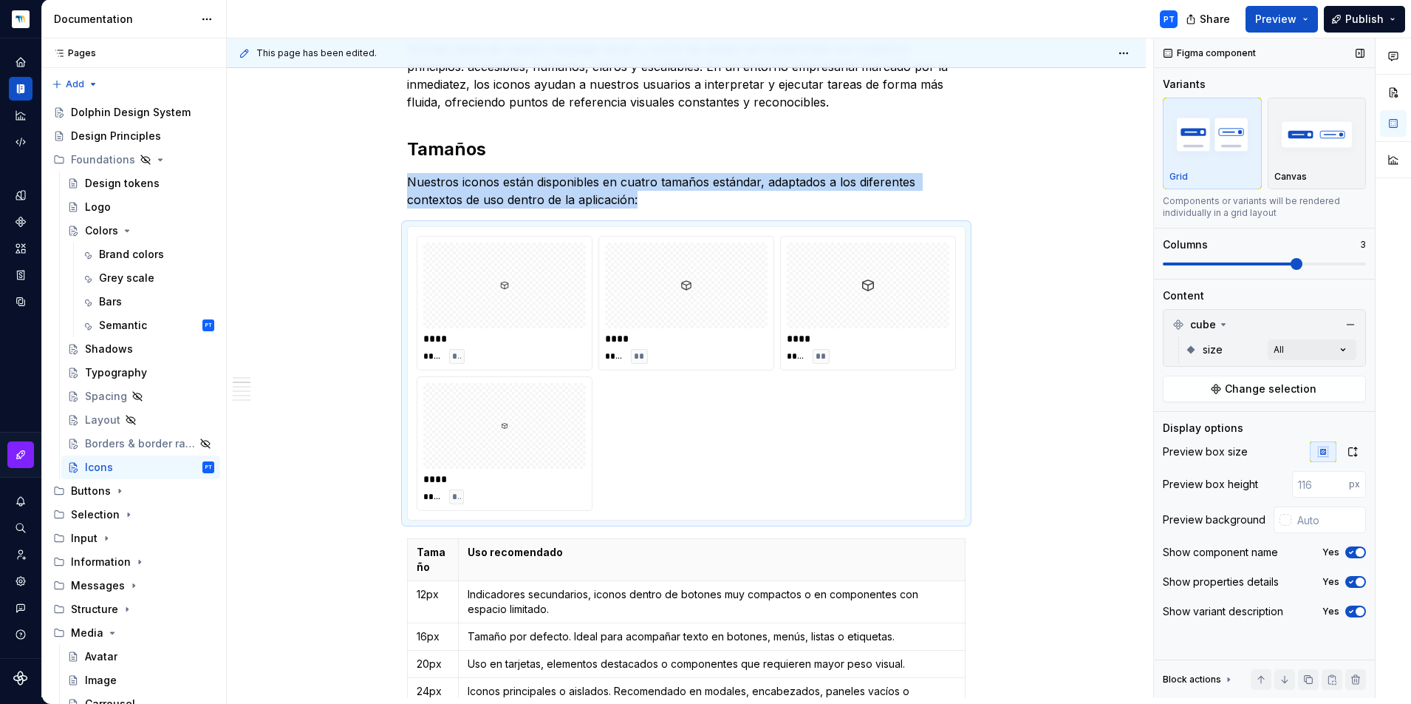
type textarea "*"
click at [1341, 262] on span at bounding box center [1264, 264] width 203 height 12
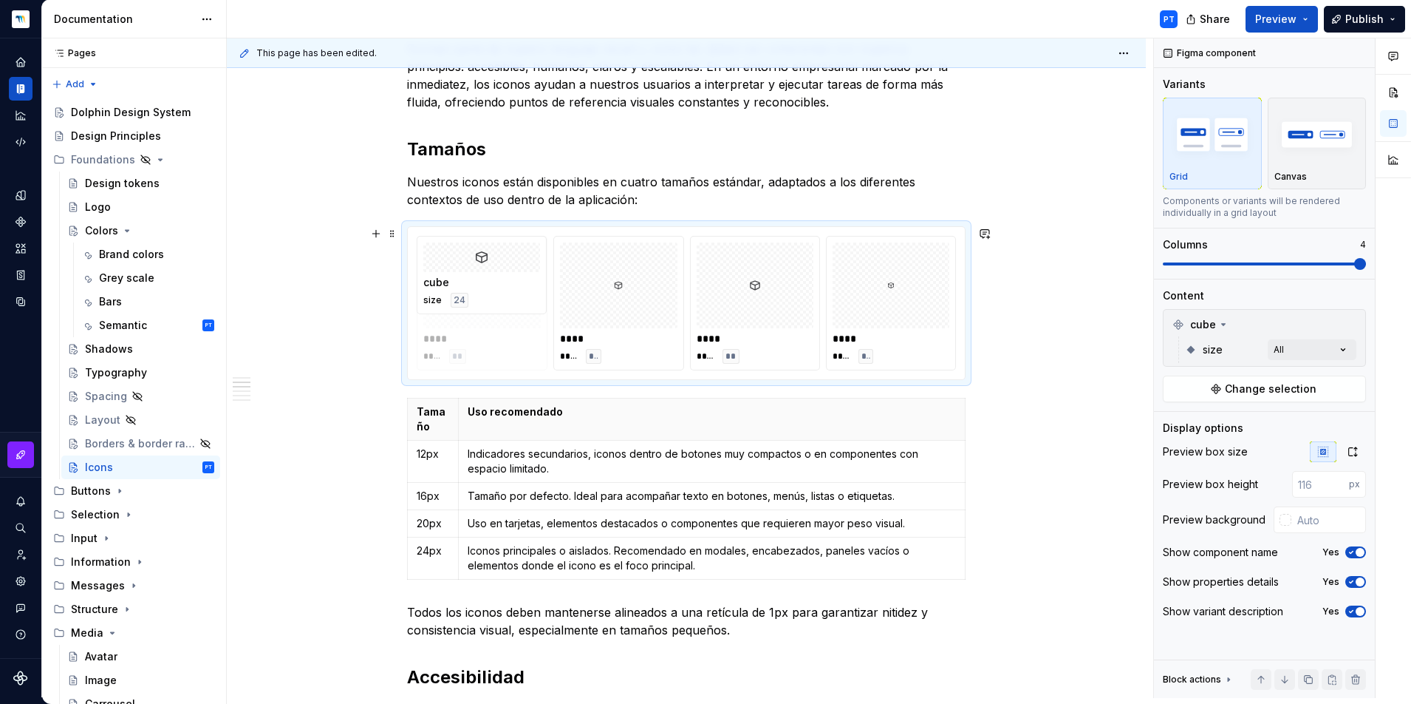
drag, startPoint x: 755, startPoint y: 293, endPoint x: 475, endPoint y: 305, distance: 279.6
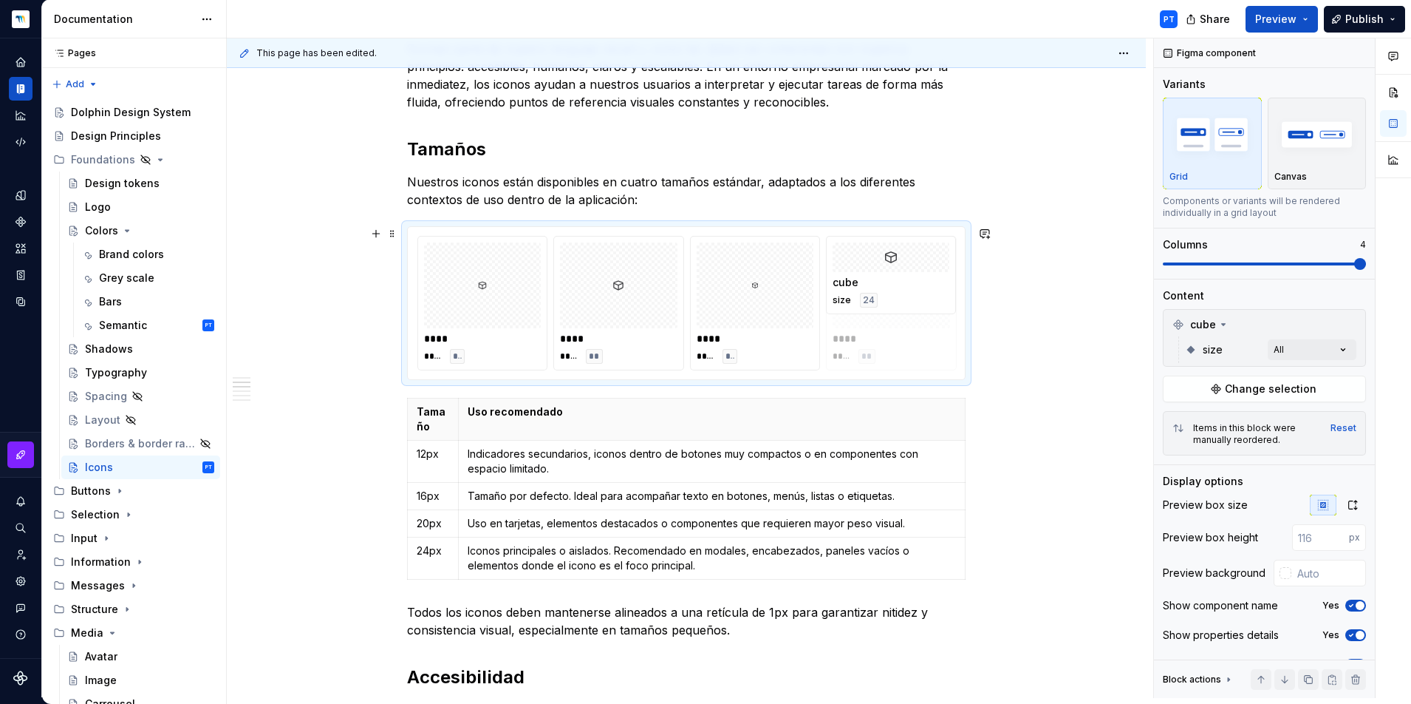
drag, startPoint x: 467, startPoint y: 304, endPoint x: 859, endPoint y: 307, distance: 391.7
drag, startPoint x: 596, startPoint y: 319, endPoint x: 751, endPoint y: 325, distance: 154.6
drag, startPoint x: 615, startPoint y: 324, endPoint x: 475, endPoint y: 335, distance: 140.1
click at [475, 335] on body "Dolphin Design System PT Design system data Documentation PT Share Preview Publ…" at bounding box center [705, 352] width 1411 height 704
click at [852, 334] on div "****" at bounding box center [892, 338] width 118 height 15
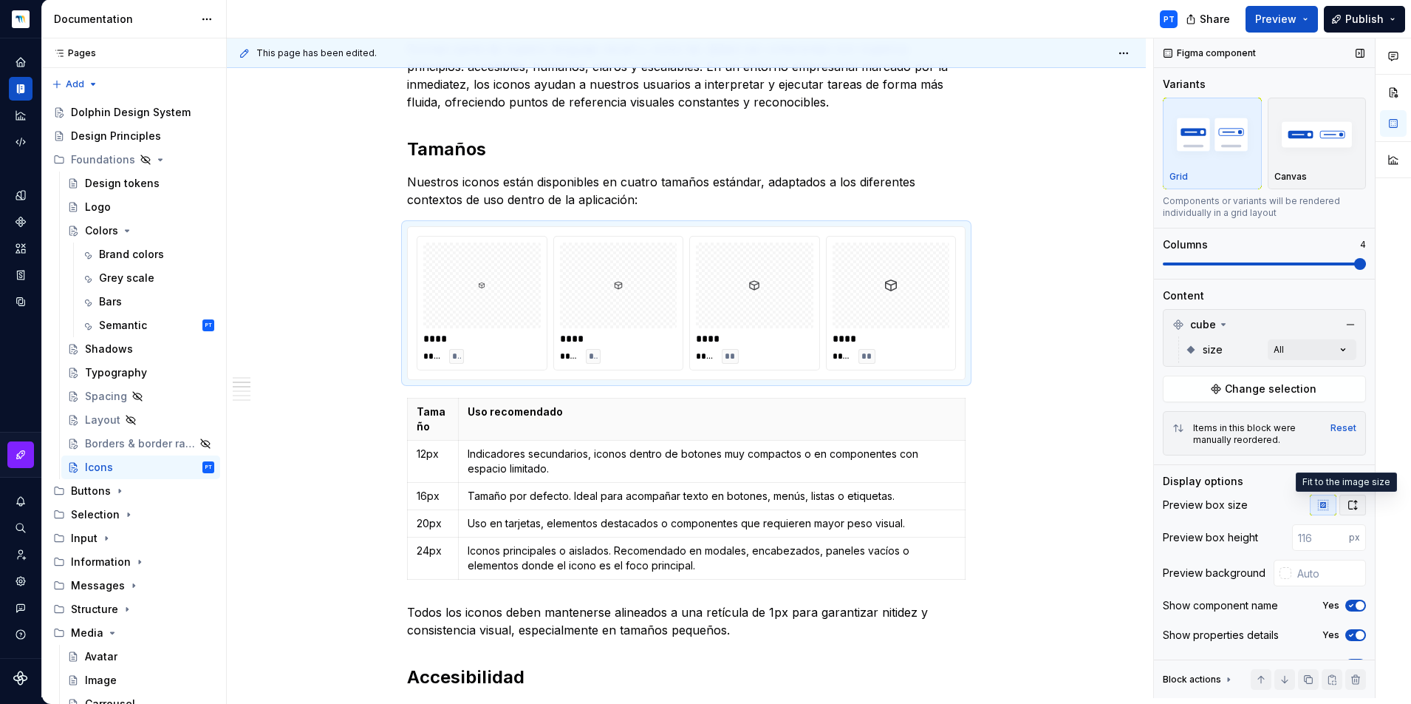
click at [1353, 499] on button "button" at bounding box center [1353, 504] width 27 height 21
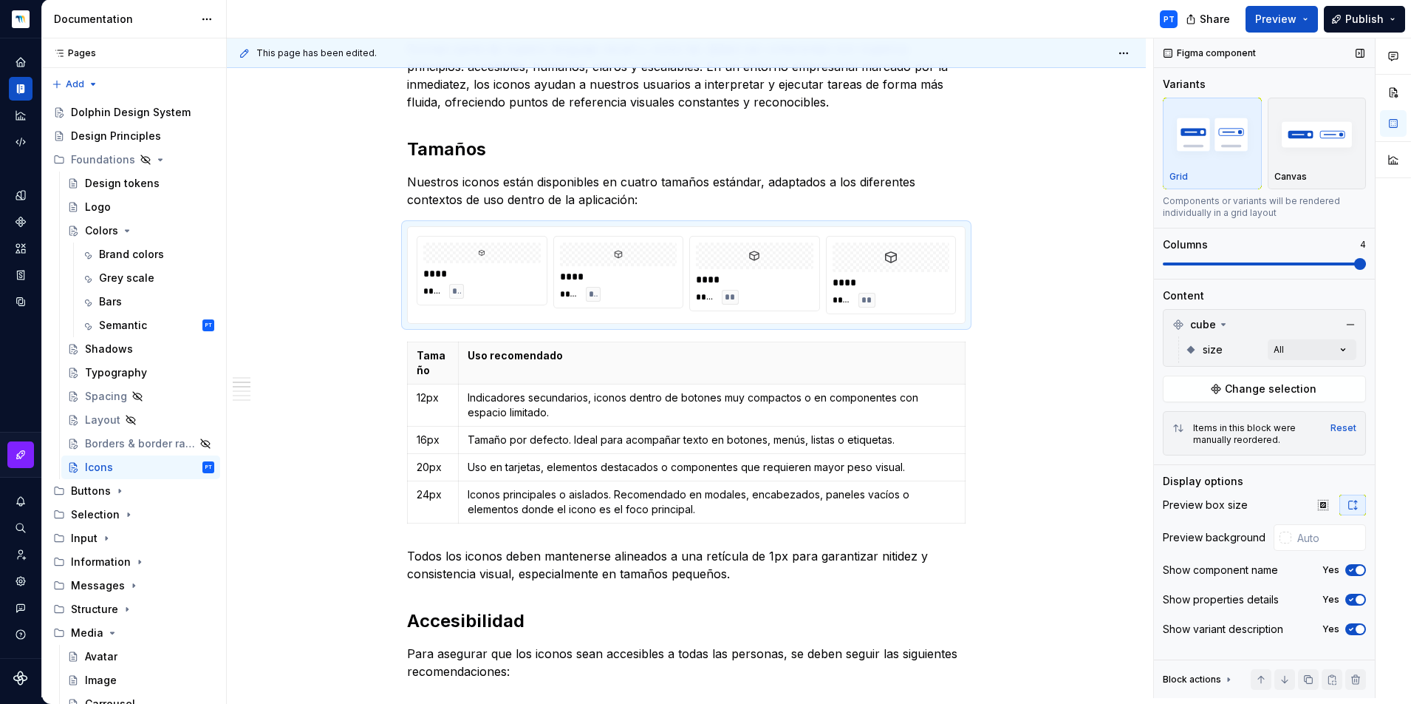
click at [1355, 571] on icon "button" at bounding box center [1352, 569] width 12 height 9
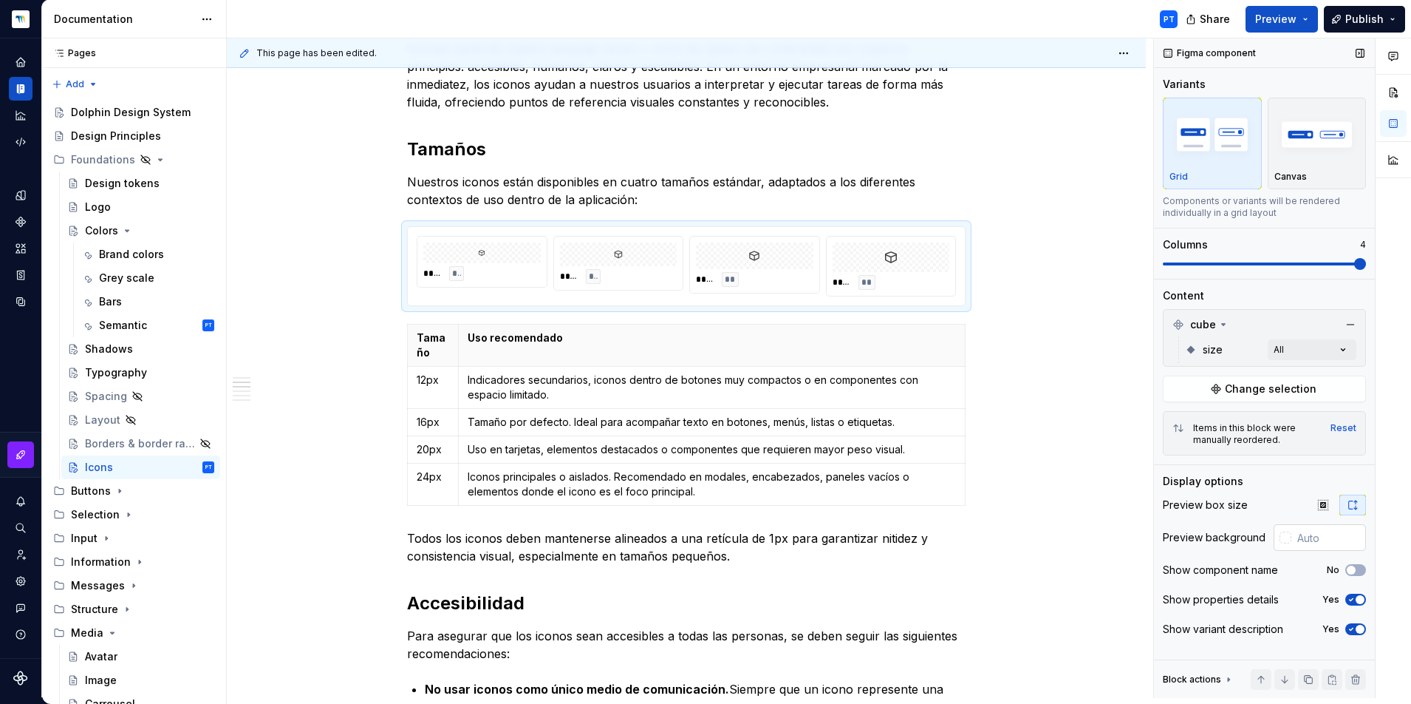
click at [1302, 536] on input "text" at bounding box center [1329, 537] width 75 height 27
click at [1309, 538] on input "text" at bounding box center [1329, 537] width 75 height 27
paste input "F4F5F5"
type input "#F4F5F5"
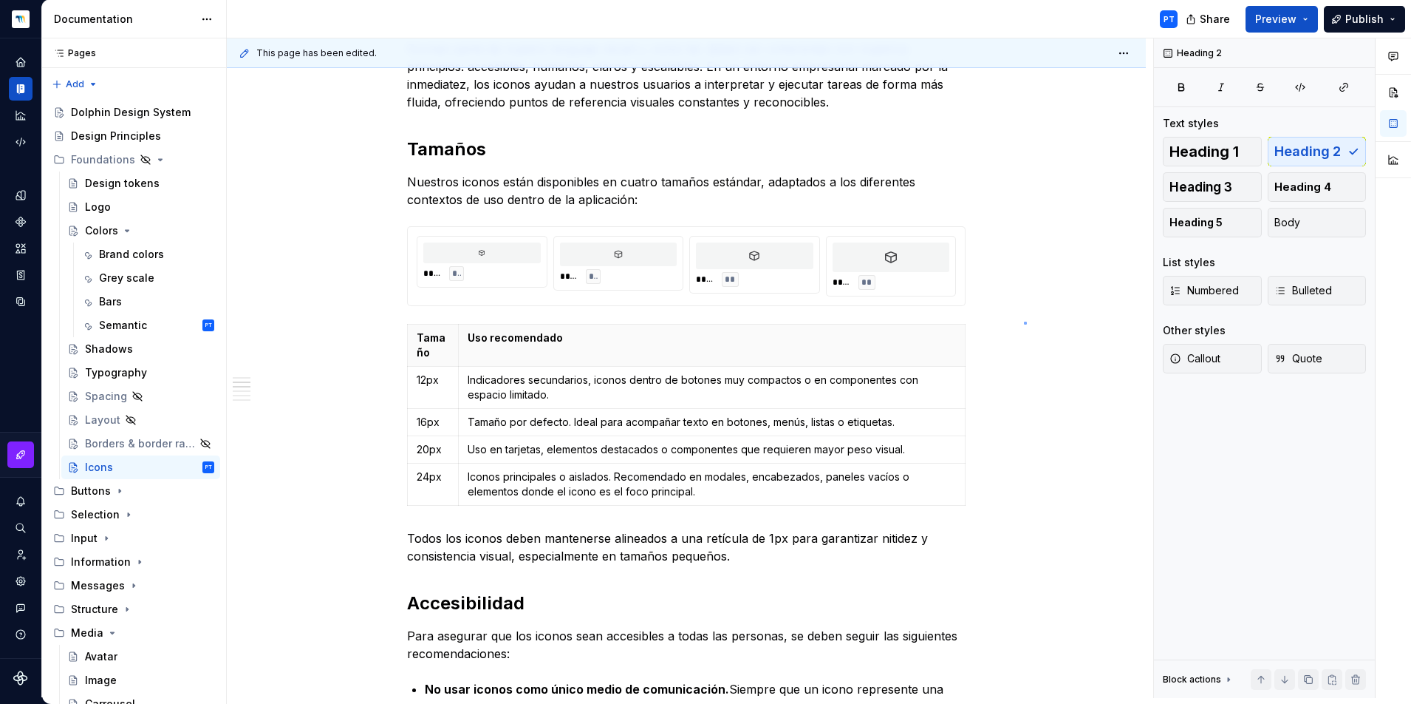
click at [1024, 321] on div "This page has been edited. Hidden page Icons Edit header Descripción Tamaños Ac…" at bounding box center [690, 367] width 927 height 659
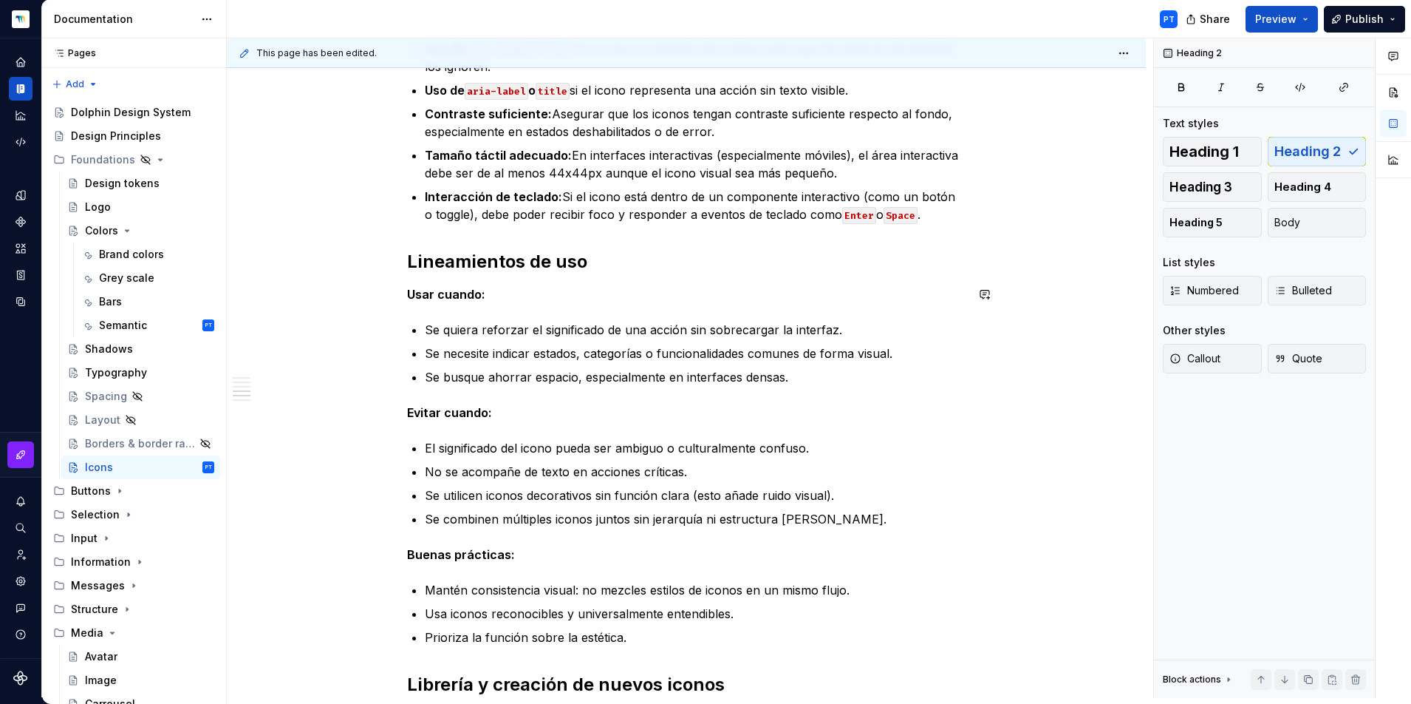
scroll to position [1004, 0]
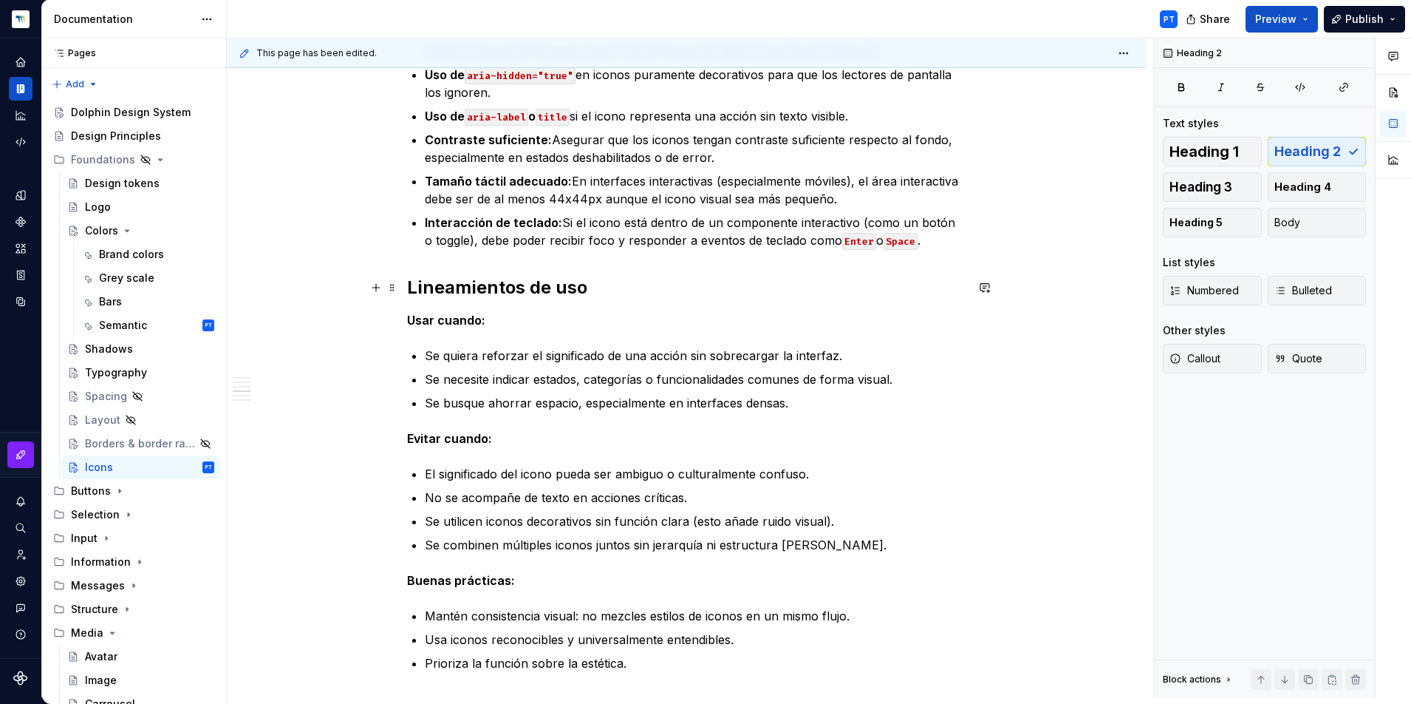
click at [448, 278] on h2 "Lineamientos de uso" at bounding box center [686, 288] width 559 height 24
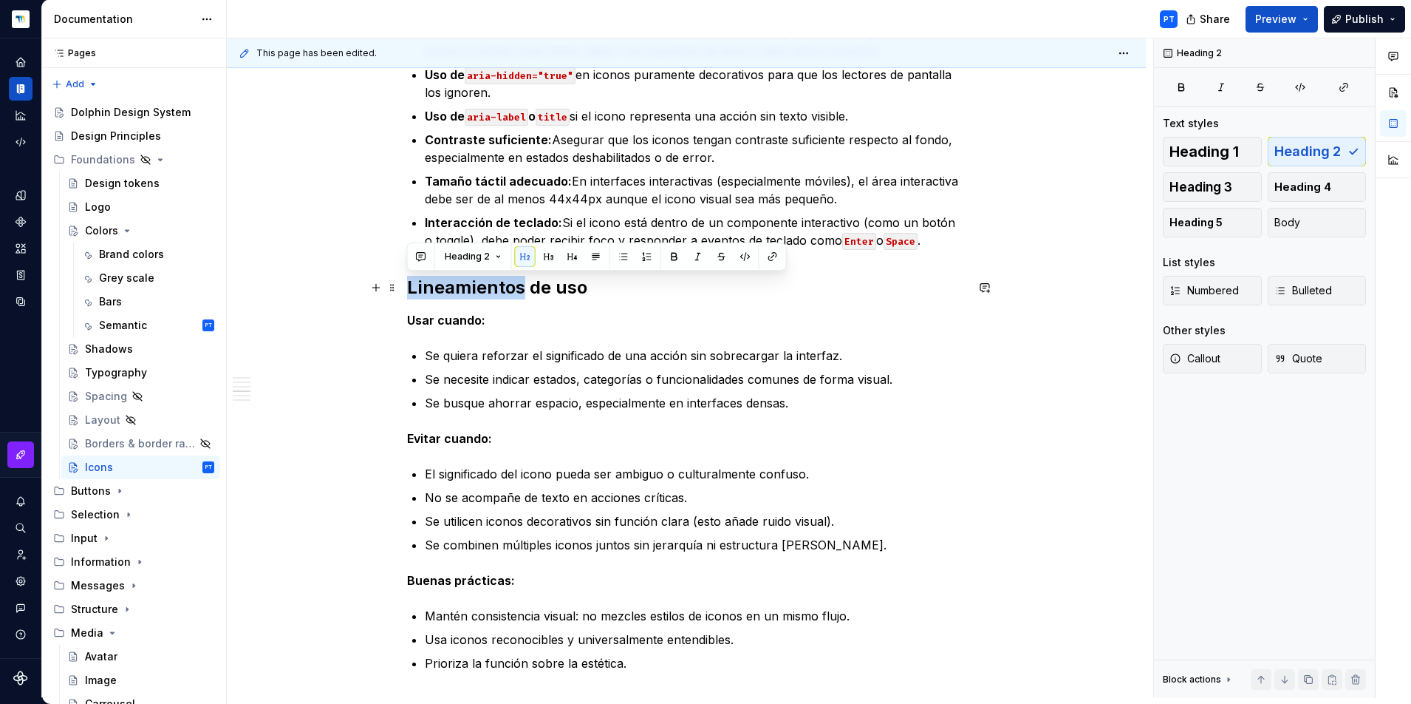
click at [448, 278] on h2 "Lineamientos de uso" at bounding box center [686, 288] width 559 height 24
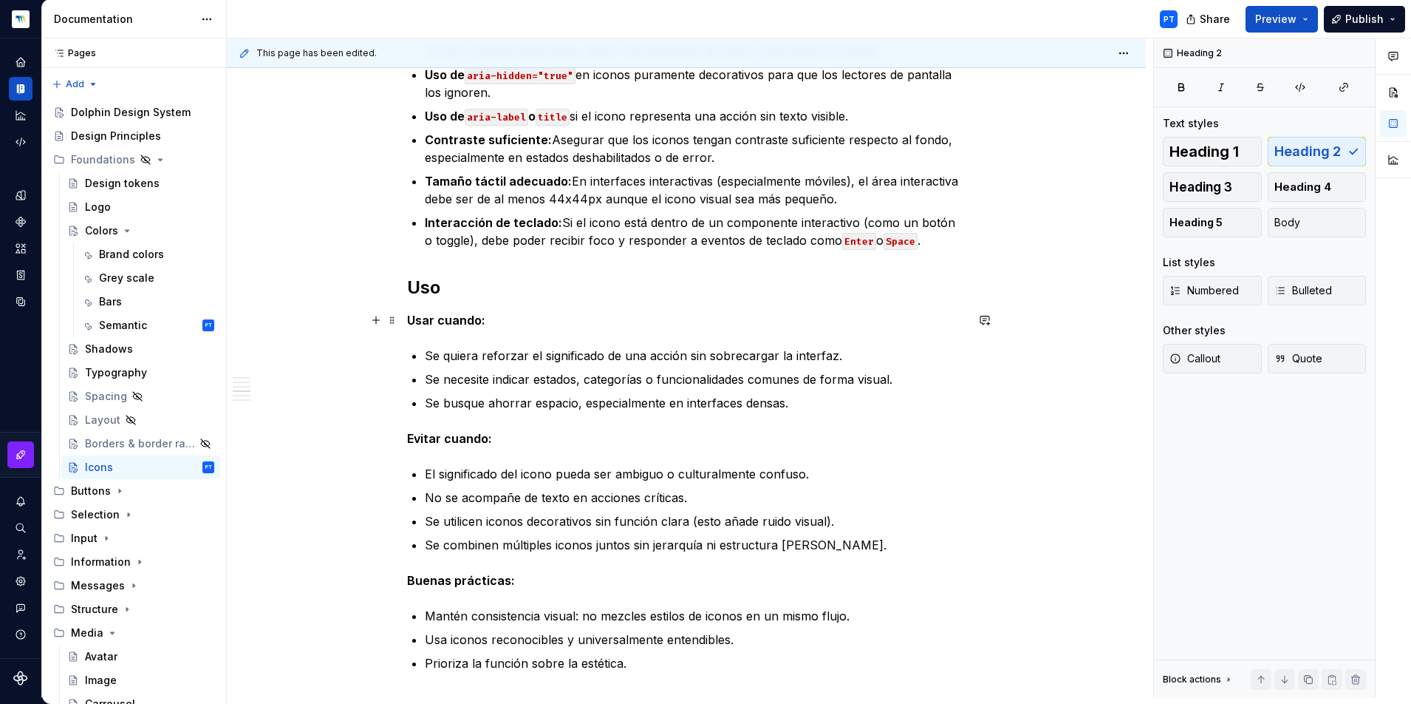
click at [521, 326] on p "Usar cuando:" at bounding box center [686, 320] width 559 height 18
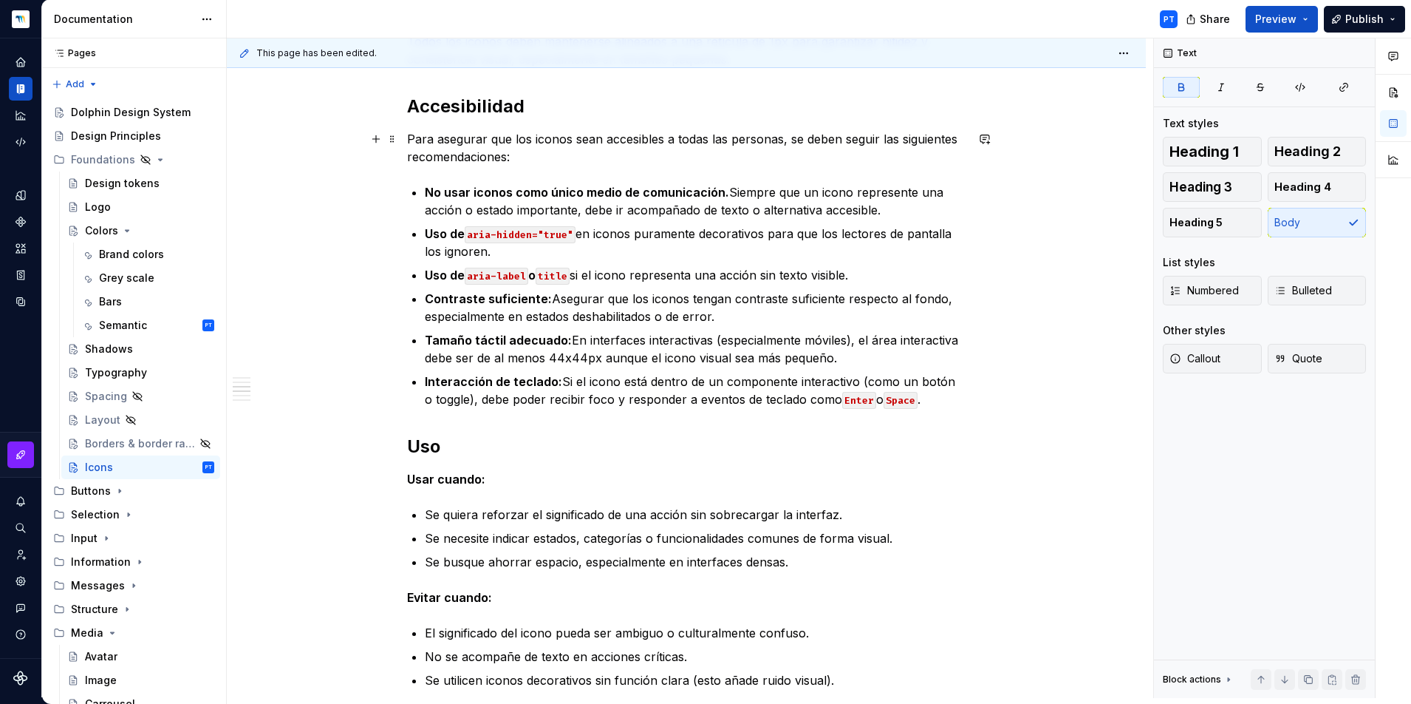
scroll to position [842, 0]
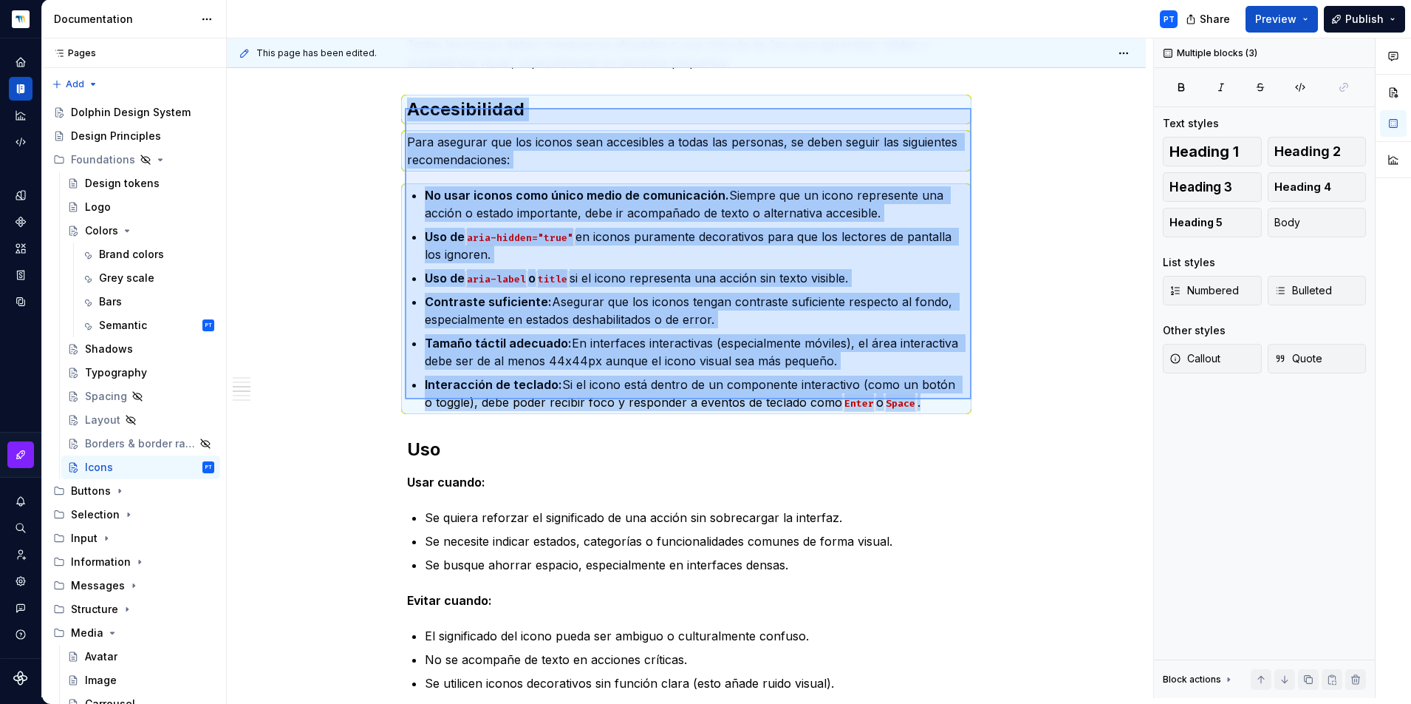
drag, startPoint x: 405, startPoint y: 108, endPoint x: 972, endPoint y: 400, distance: 637.6
click at [972, 400] on div "This page has been edited. Hidden page Icons Edit header Descripción Tamaños Ac…" at bounding box center [690, 367] width 927 height 659
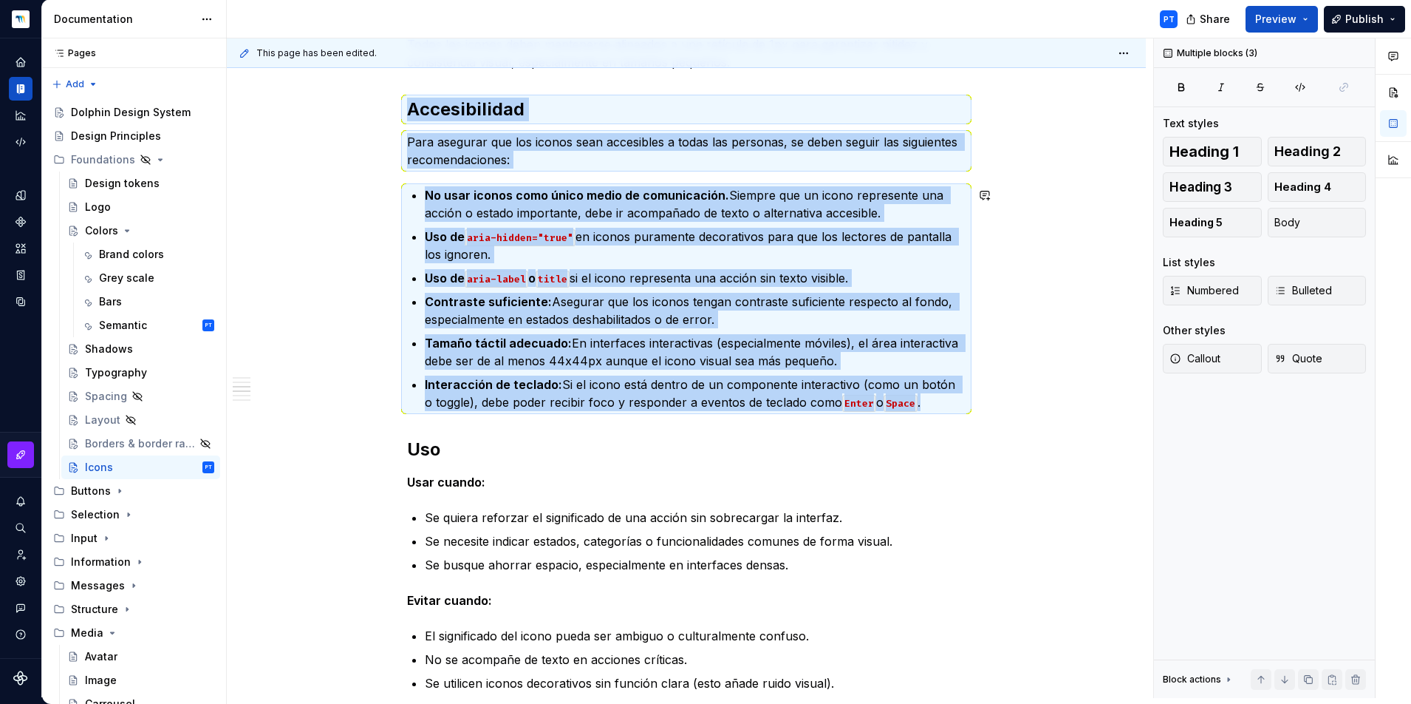
copy div "Accesibilidad Para asegurar que los iconos sean accesibles a todas las personas…"
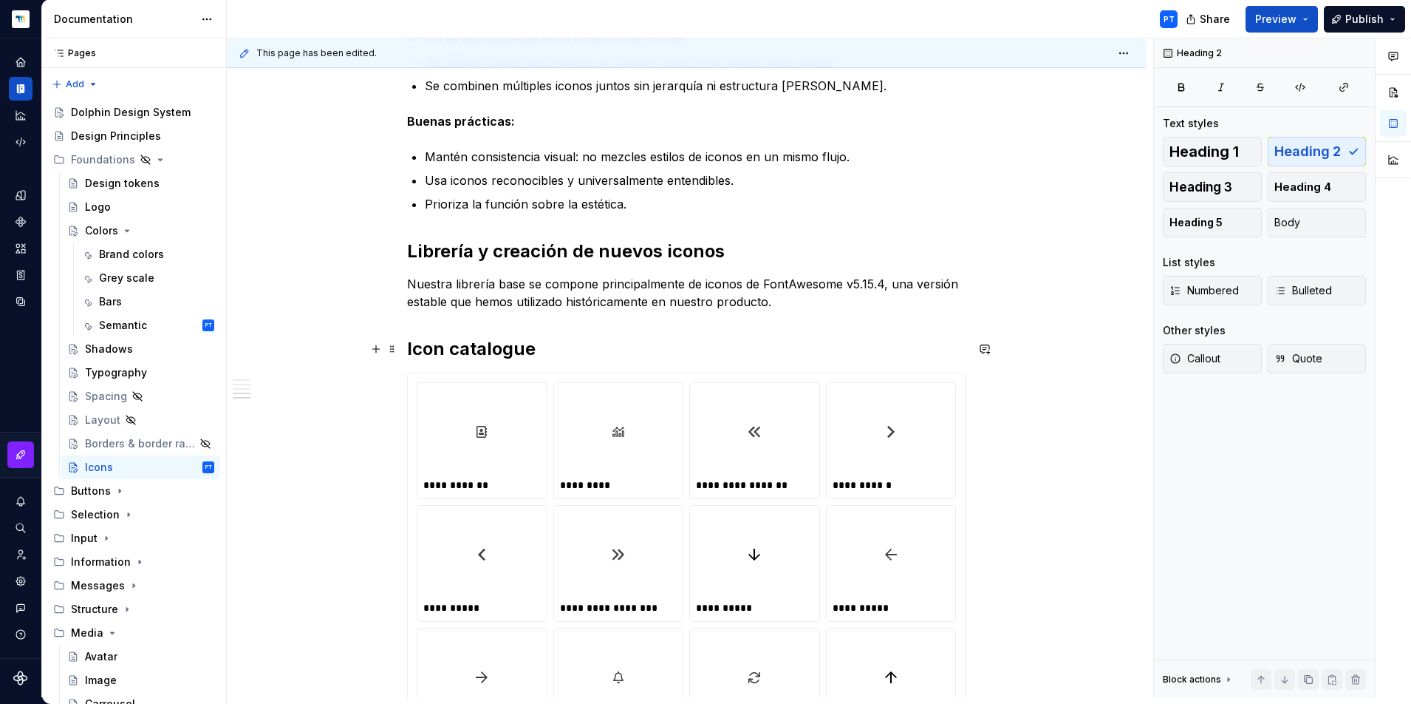
scroll to position [1120, 0]
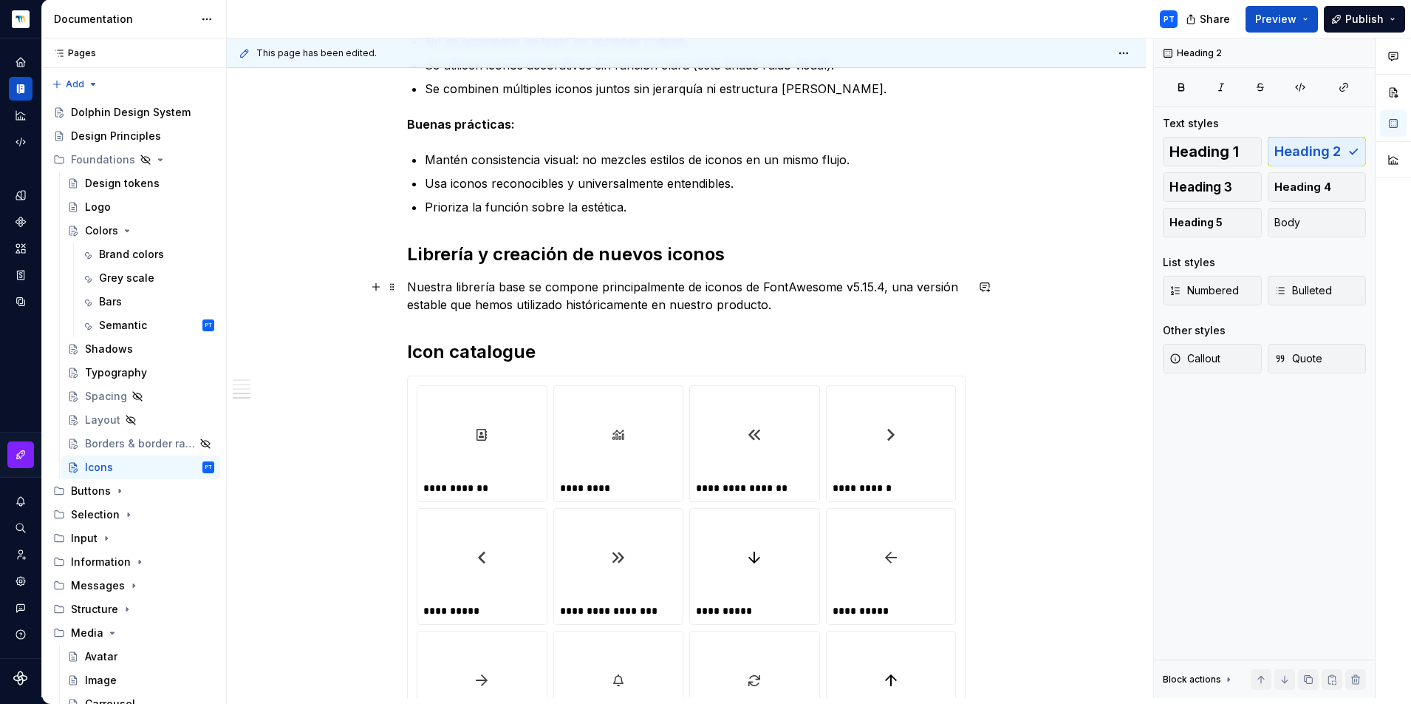
click at [797, 309] on p "Nuestra librería base se compone principalmente de iconos de FontAwesome v5.15.…" at bounding box center [686, 295] width 559 height 35
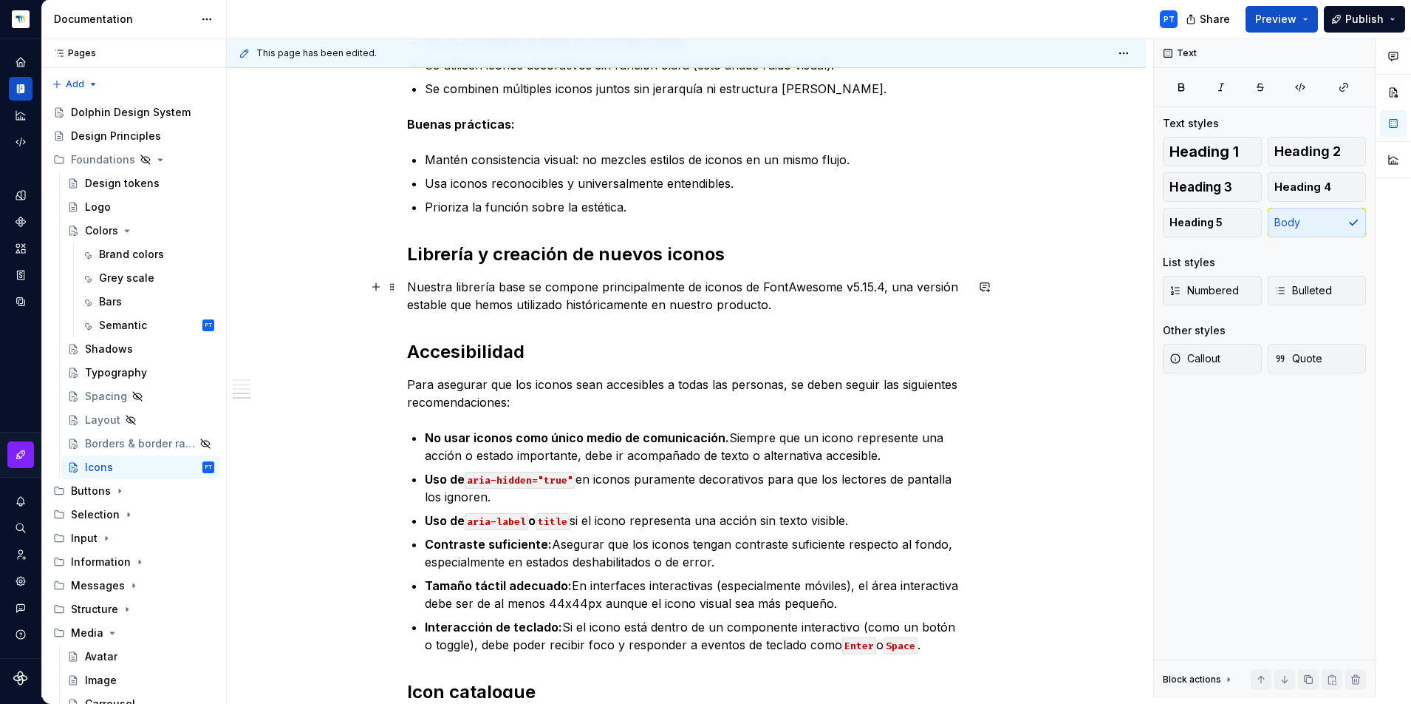
click at [783, 307] on p "Nuestra librería base se compone principalmente de iconos de FontAwesome v5.15.…" at bounding box center [686, 295] width 559 height 35
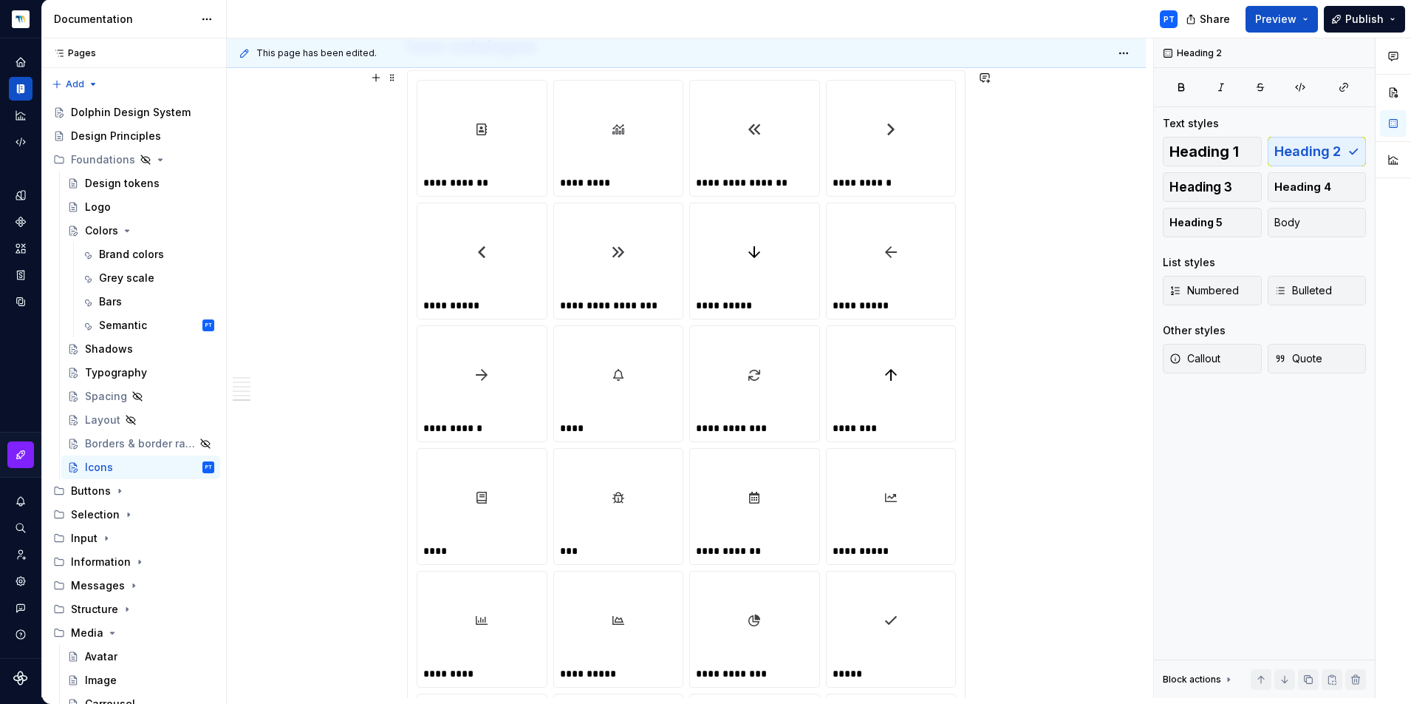
scroll to position [1836, 0]
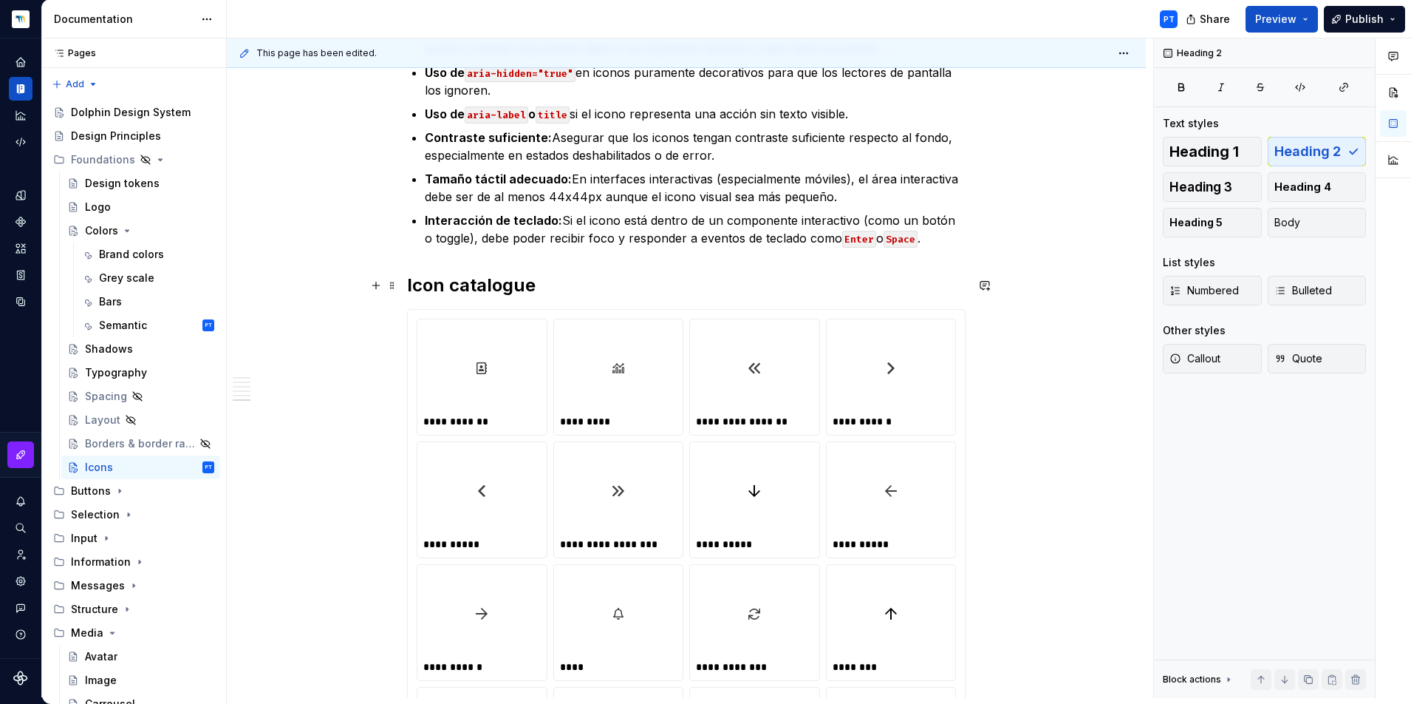
click at [476, 282] on h2 "Icon catalogue" at bounding box center [686, 285] width 559 height 24
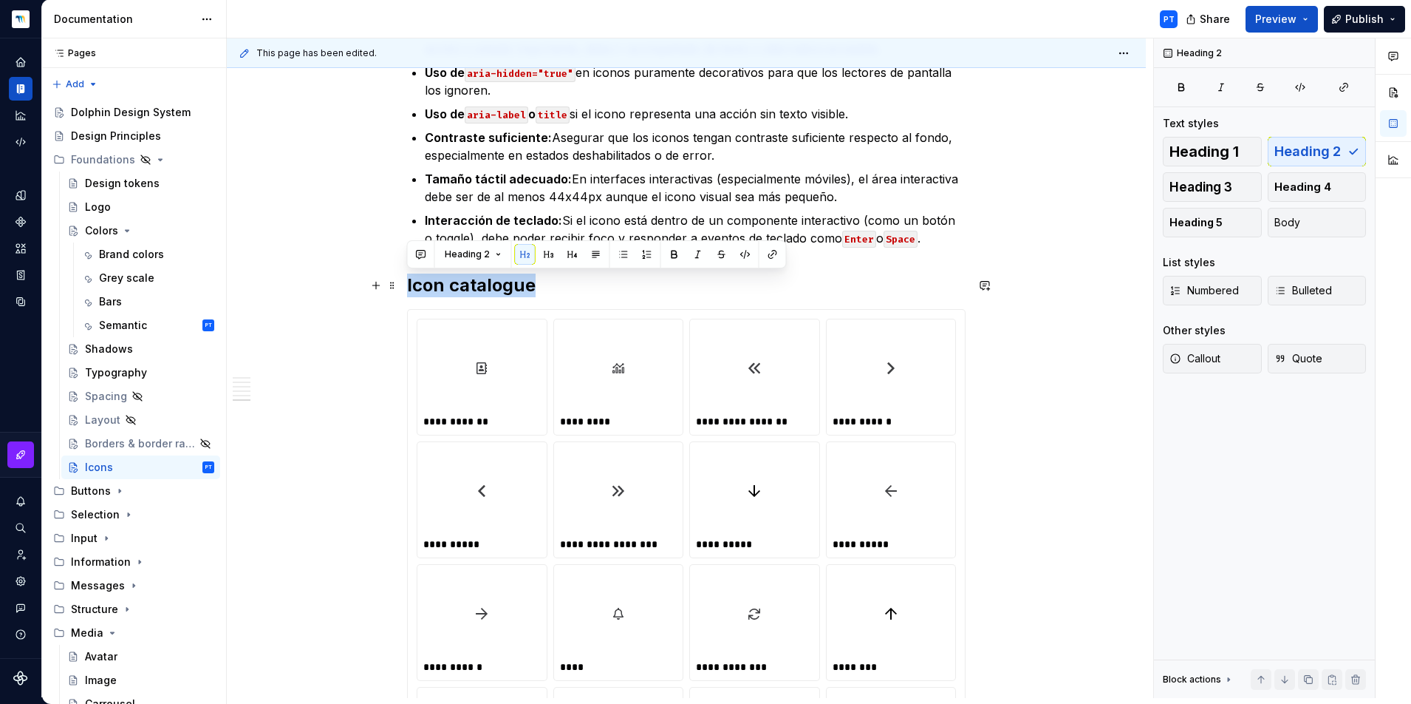
click at [476, 282] on h2 "Icon catalogue" at bounding box center [686, 285] width 559 height 24
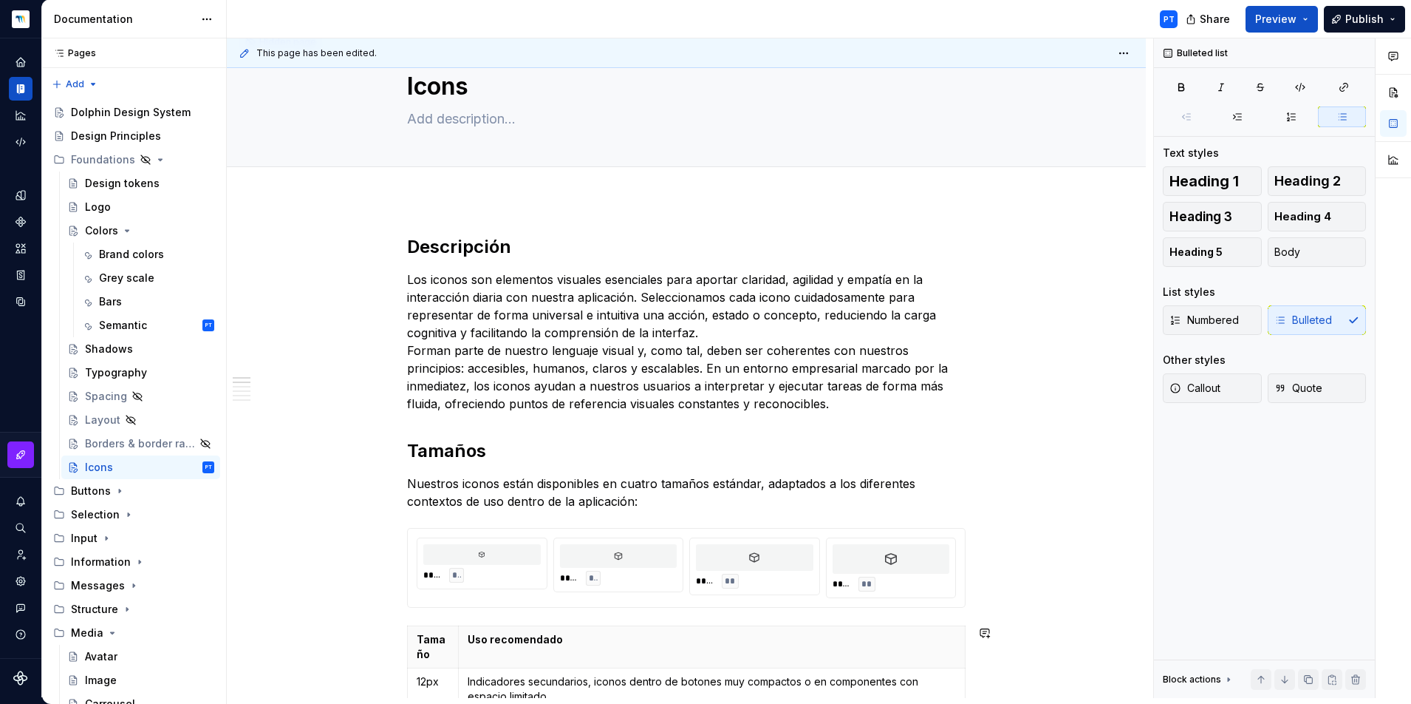
scroll to position [0, 0]
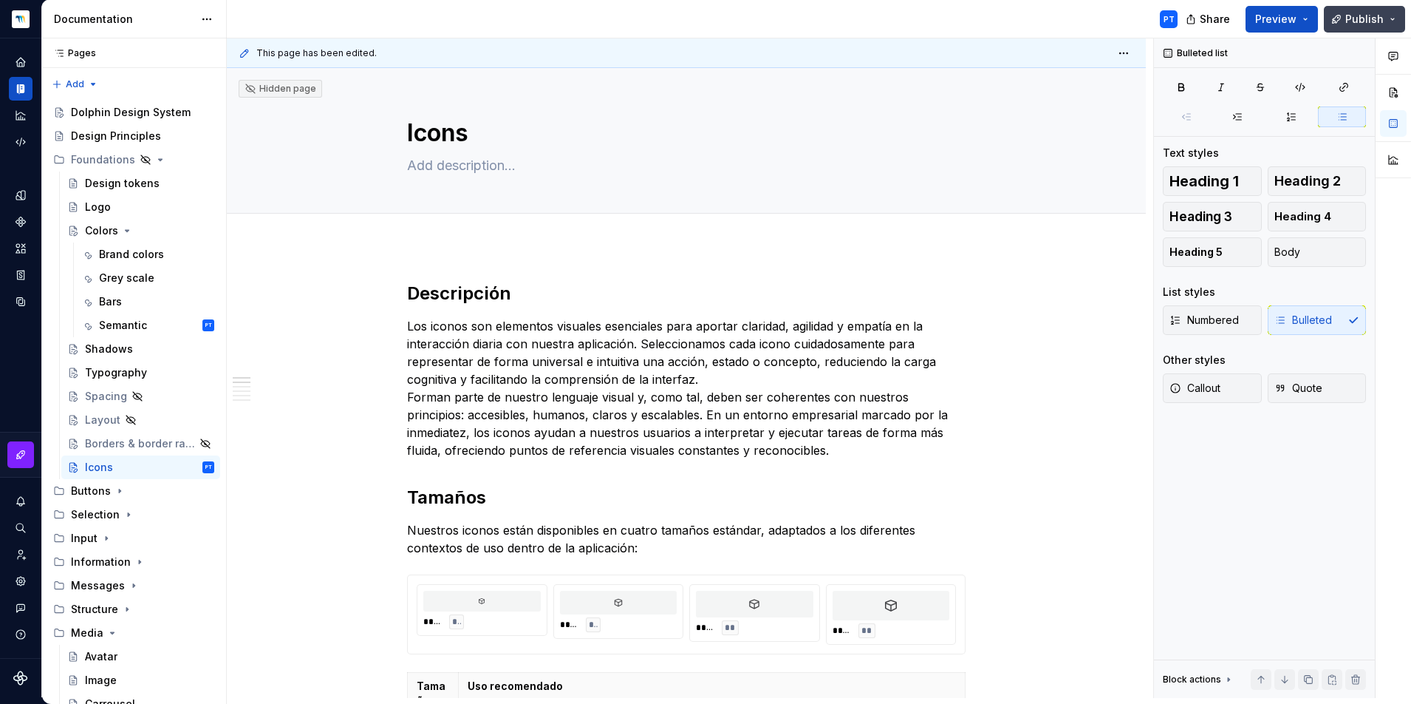
click at [1354, 22] on span "Publish" at bounding box center [1365, 19] width 38 height 15
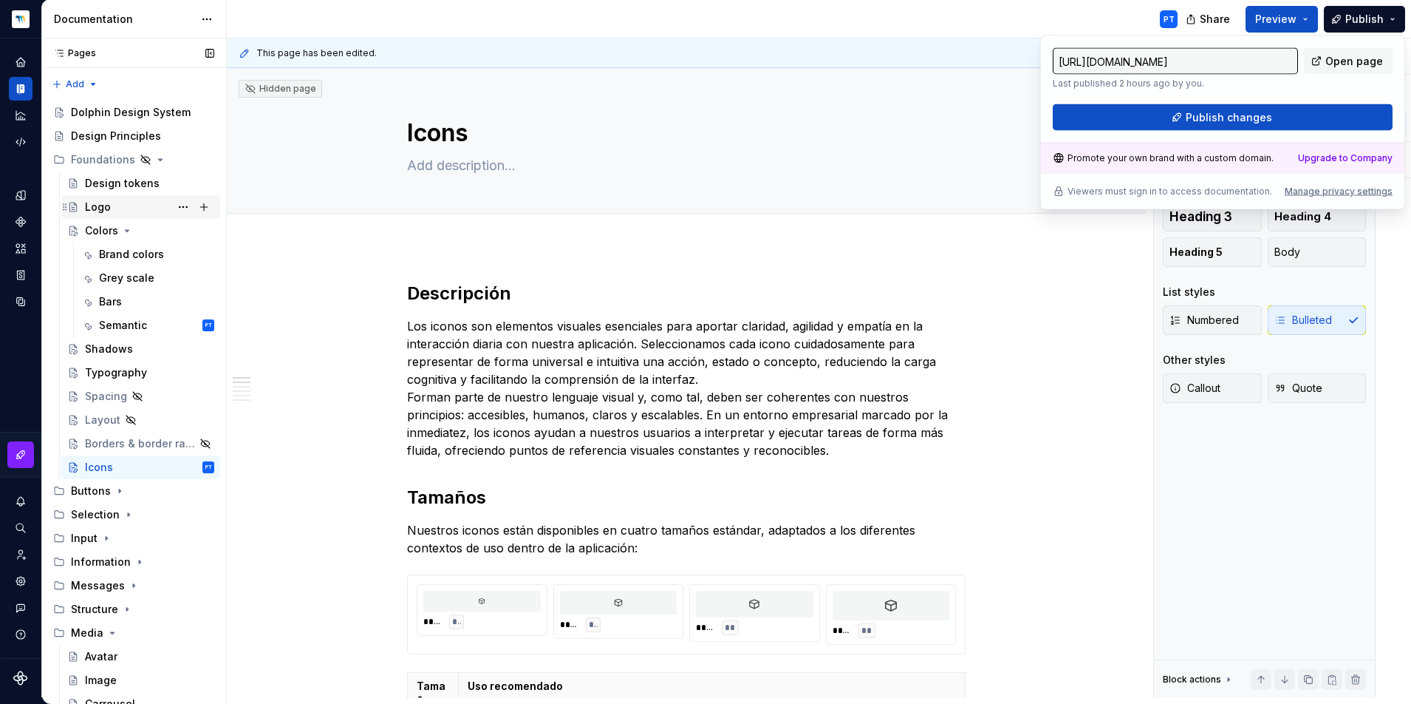
click at [99, 202] on div "Logo" at bounding box center [98, 207] width 26 height 15
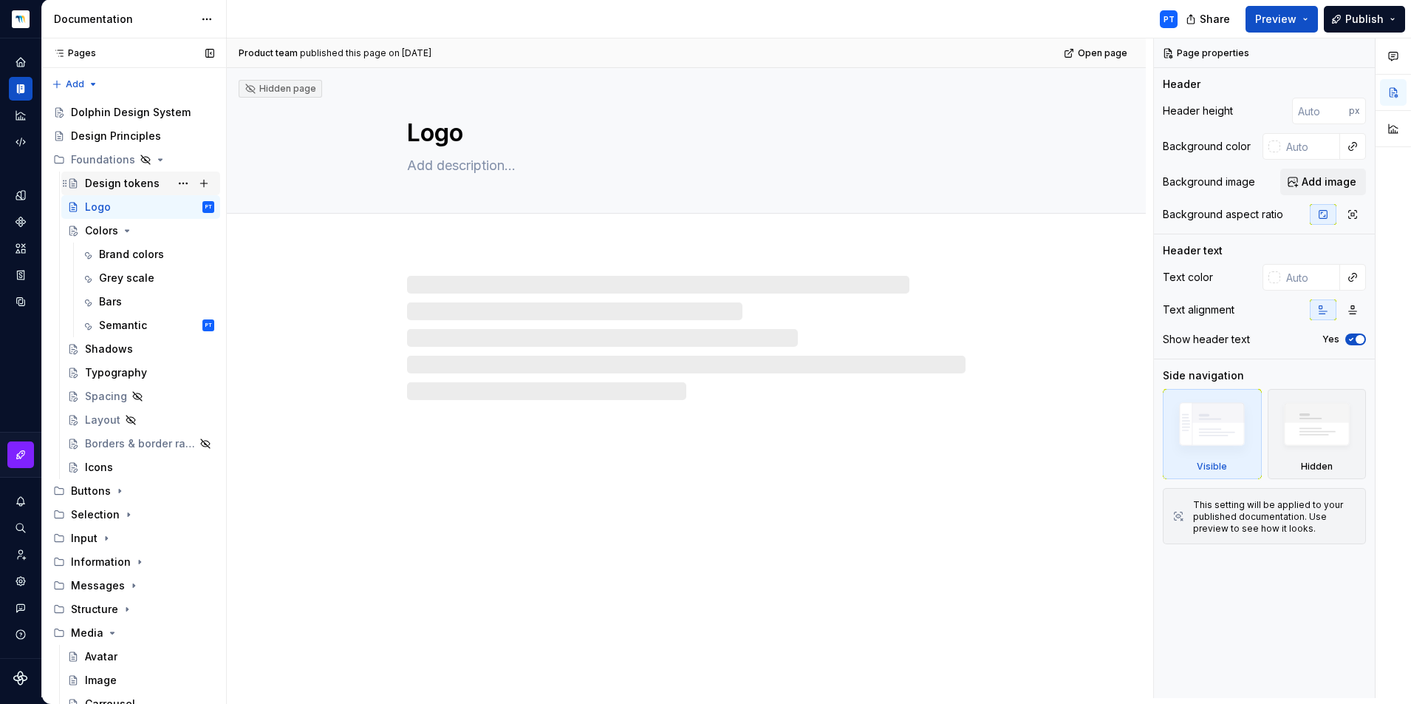
click at [120, 181] on div "Design tokens" at bounding box center [122, 183] width 75 height 15
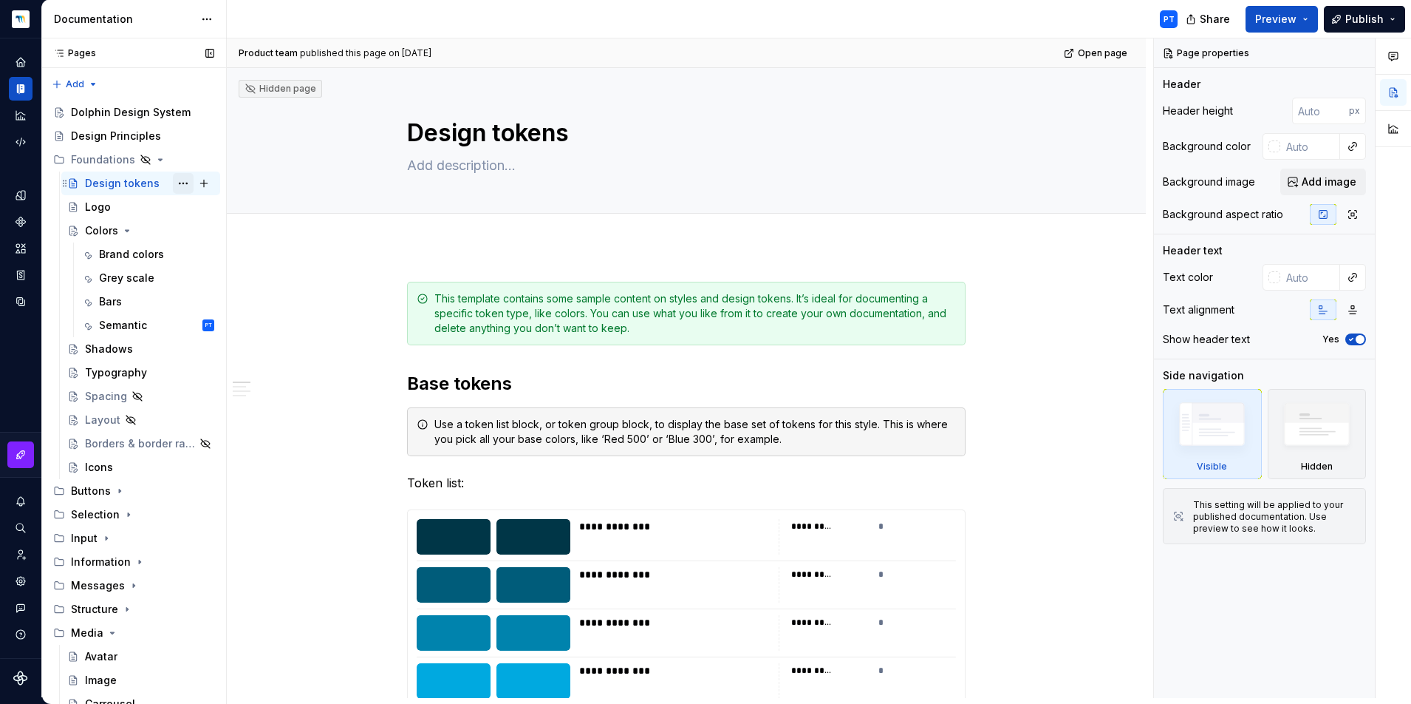
click at [175, 180] on button "Page tree" at bounding box center [183, 183] width 21 height 21
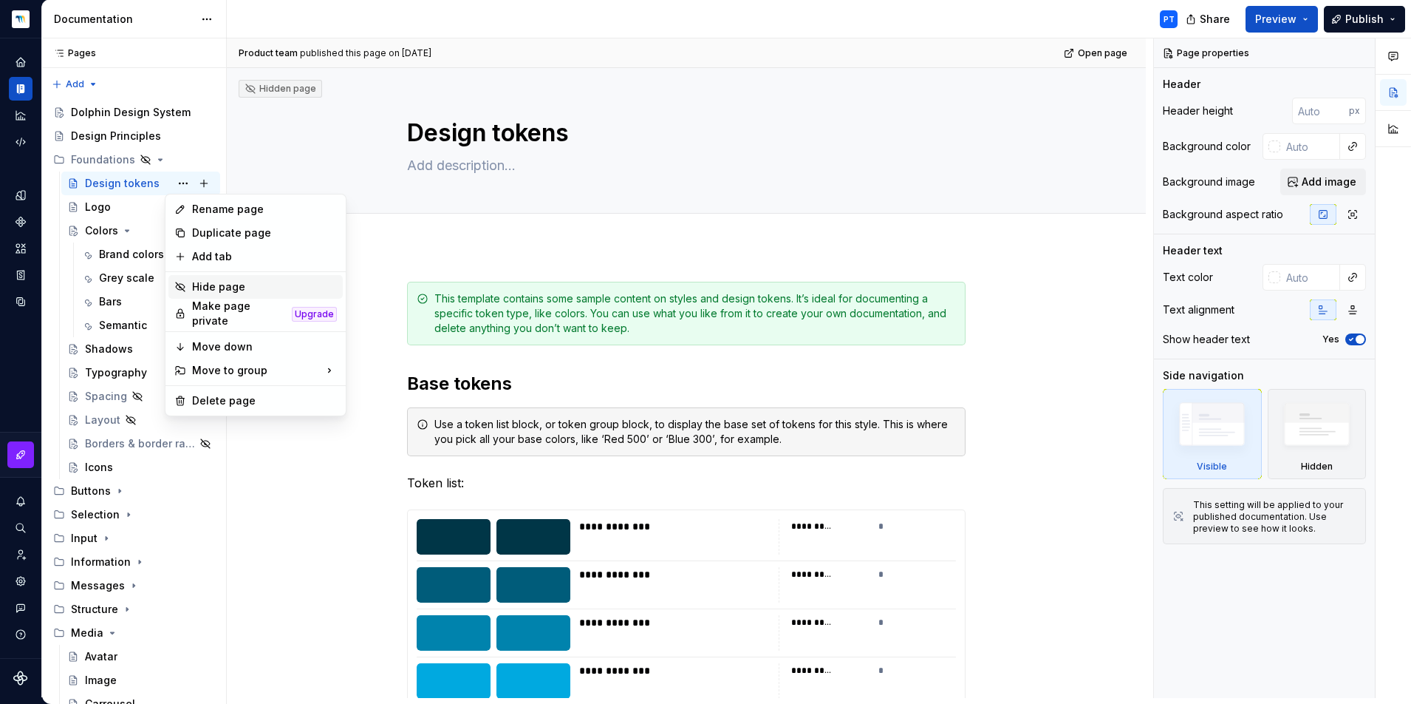
click at [211, 284] on div "Hide page" at bounding box center [264, 286] width 145 height 15
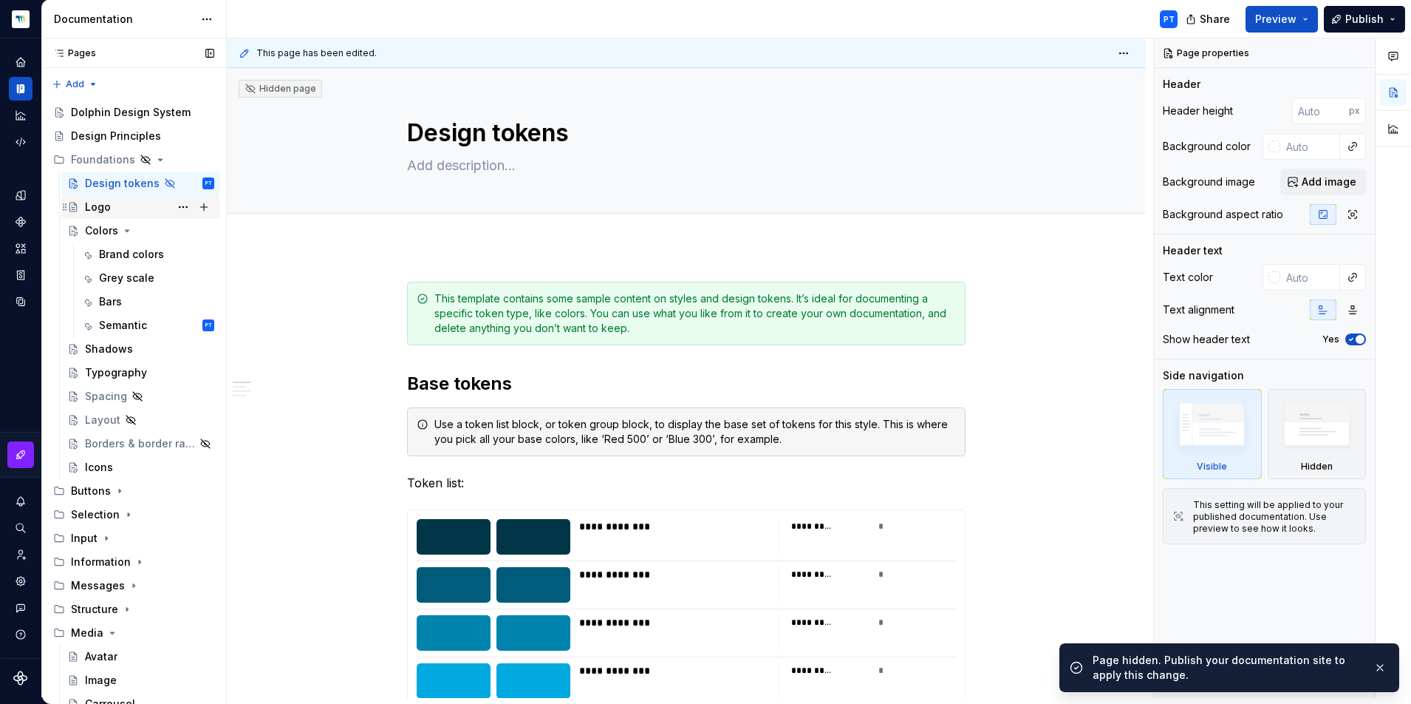
click at [126, 211] on div "Logo" at bounding box center [149, 207] width 129 height 21
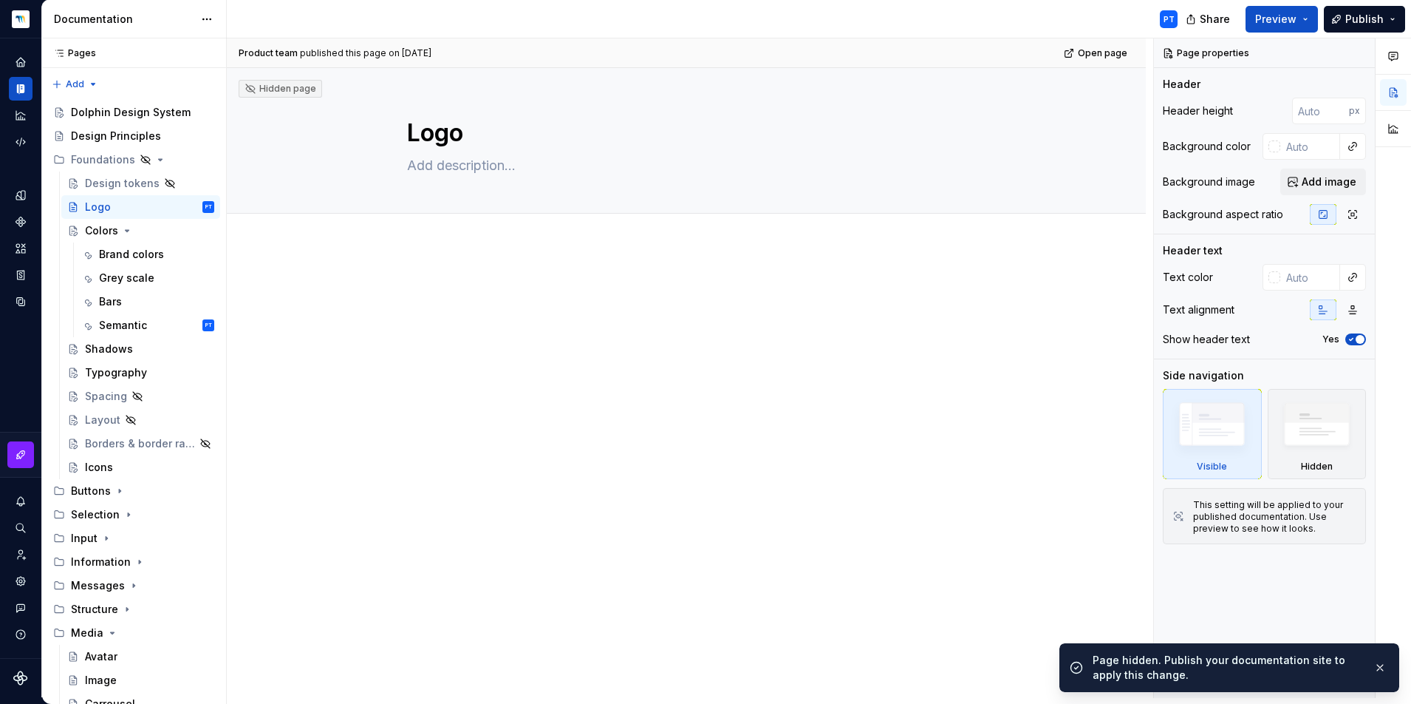
click at [430, 308] on div at bounding box center [686, 310] width 559 height 56
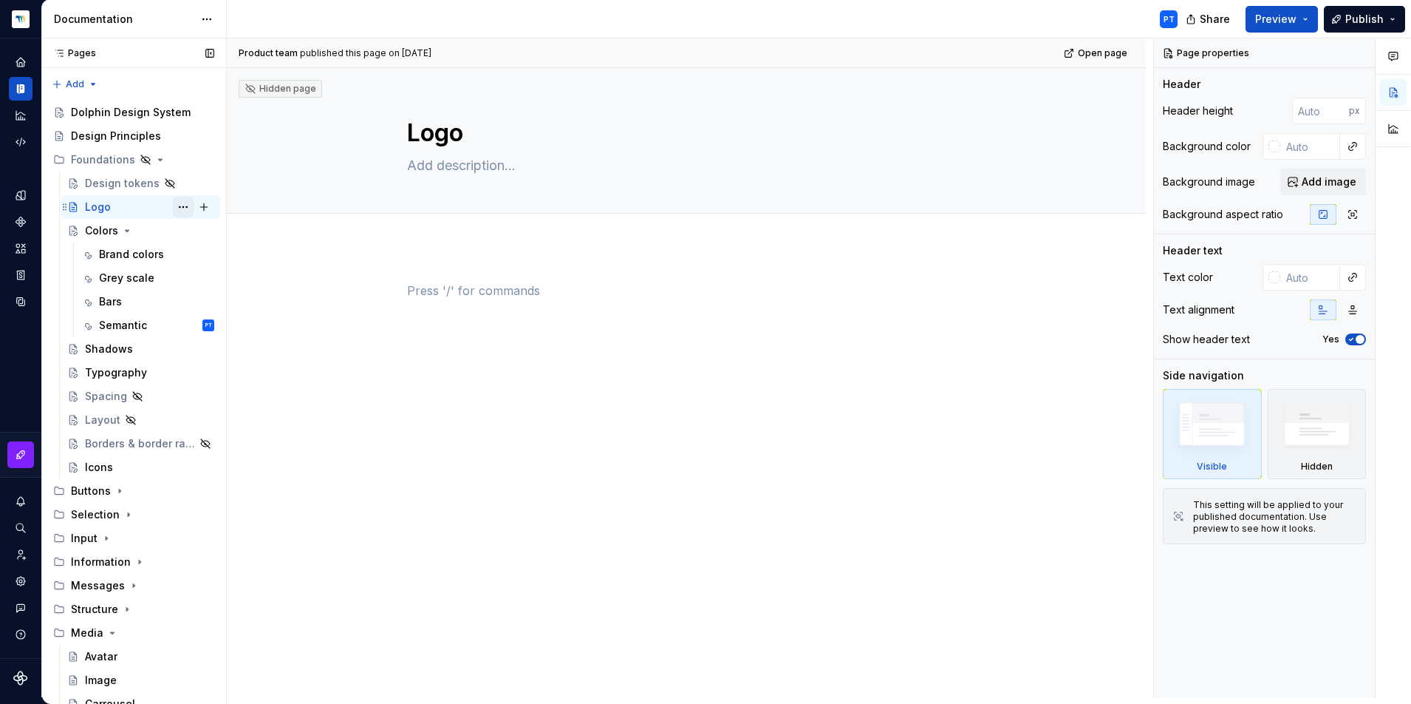
click at [177, 206] on button "Page tree" at bounding box center [183, 207] width 21 height 21
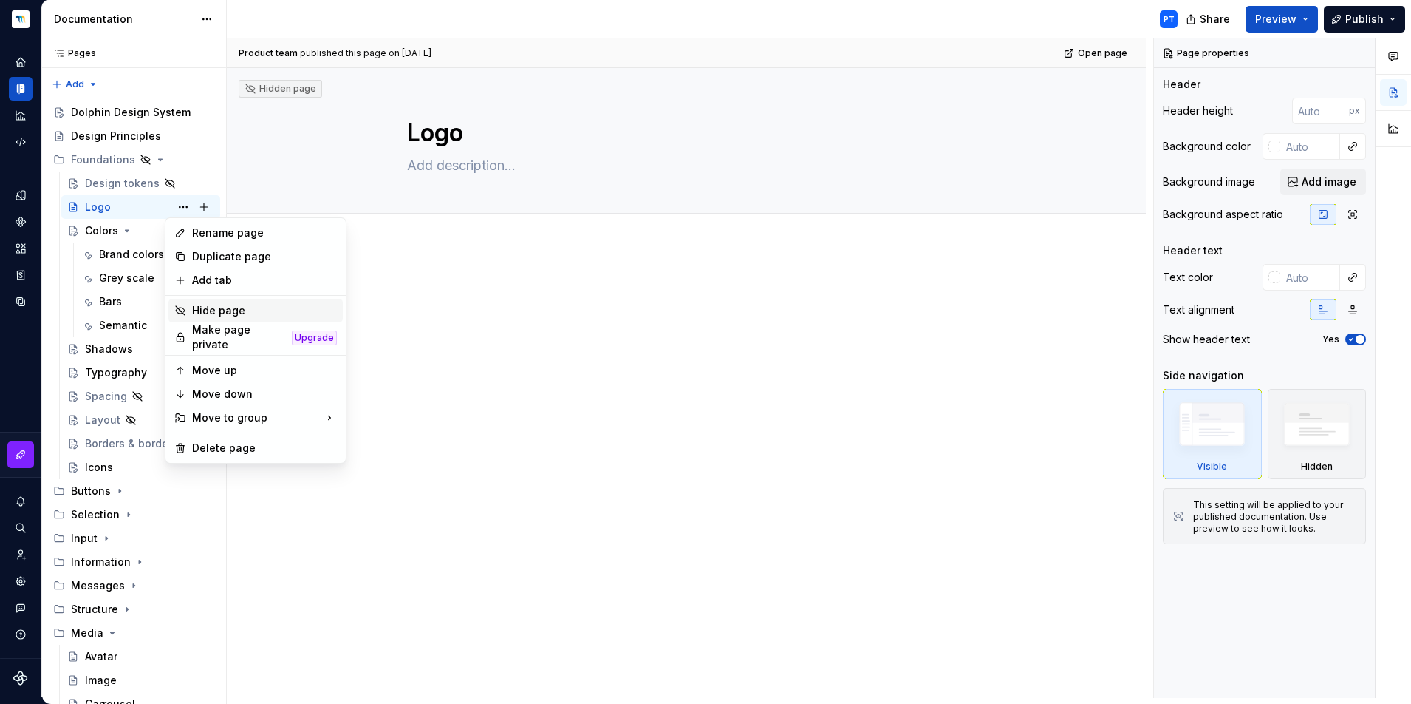
click at [225, 306] on div "Hide page" at bounding box center [264, 310] width 145 height 15
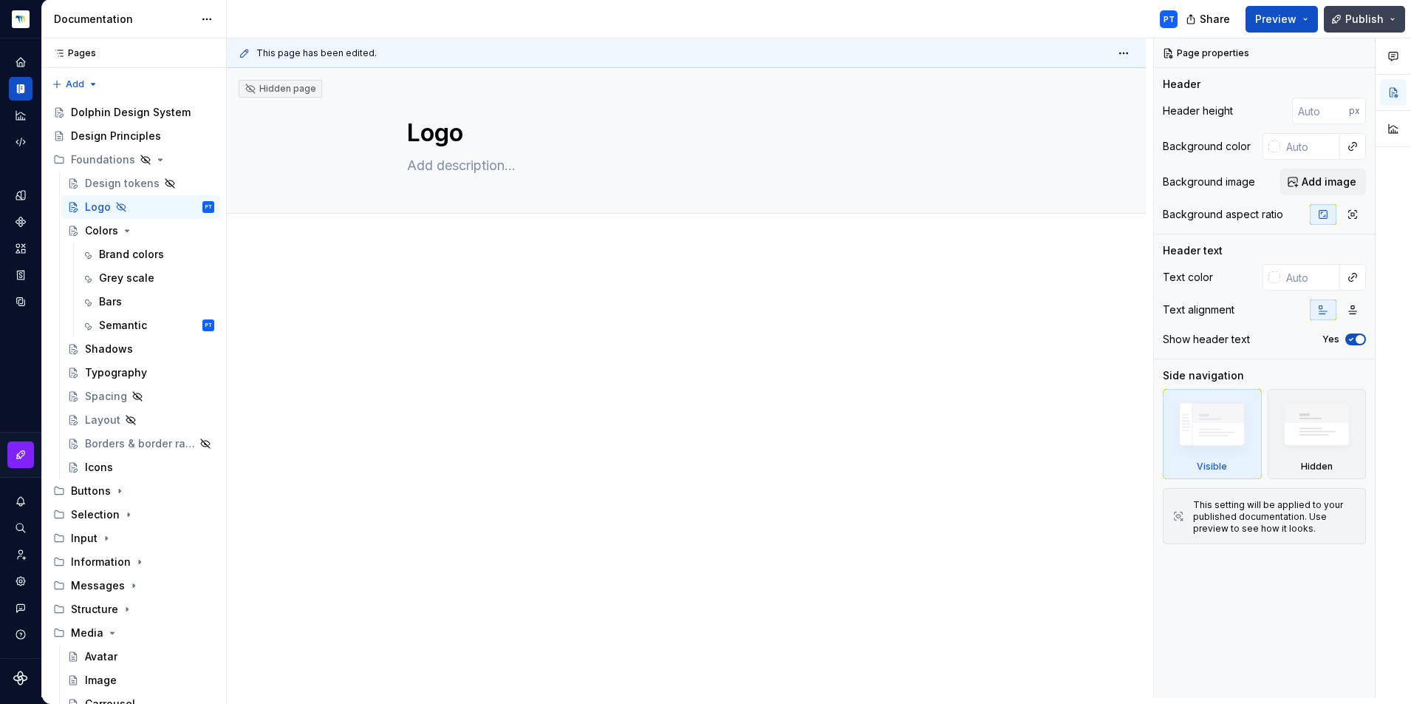
click at [1335, 20] on button "Publish" at bounding box center [1364, 19] width 81 height 27
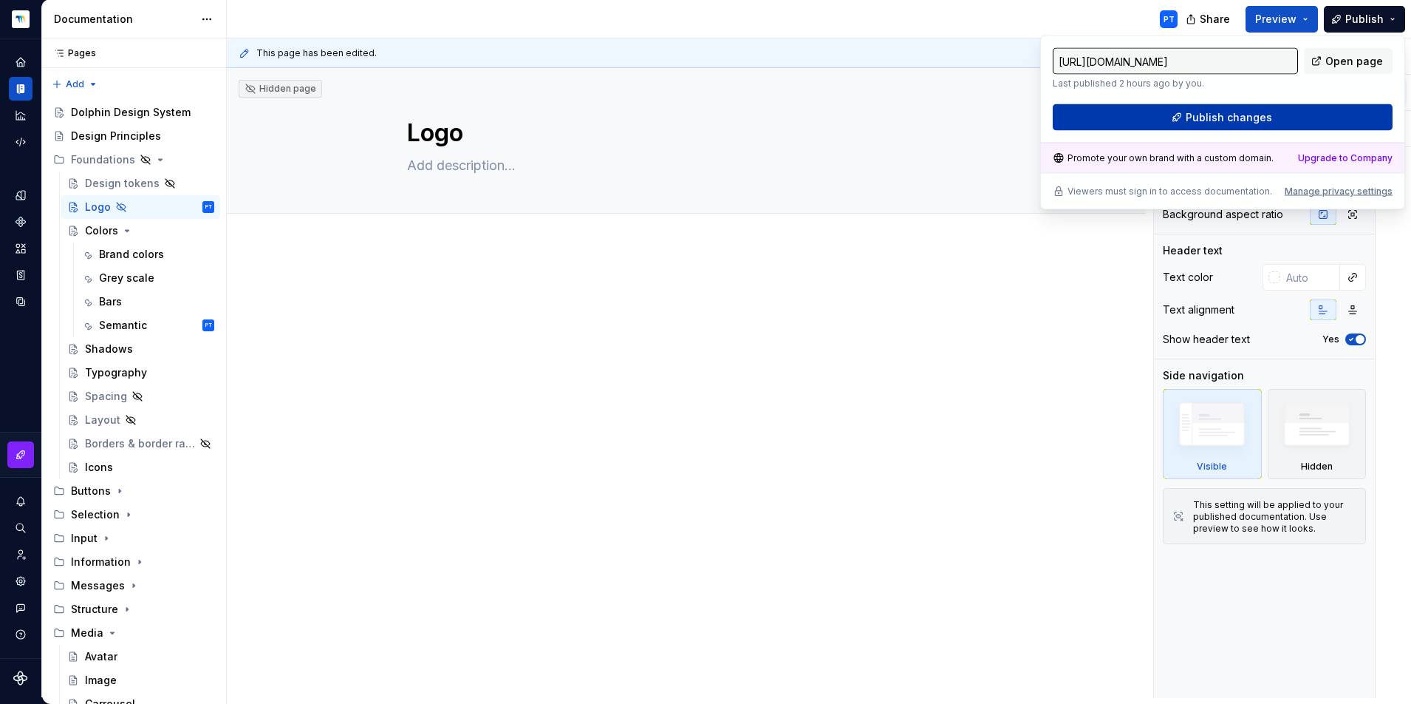
click at [1196, 113] on span "Publish changes" at bounding box center [1229, 117] width 86 height 15
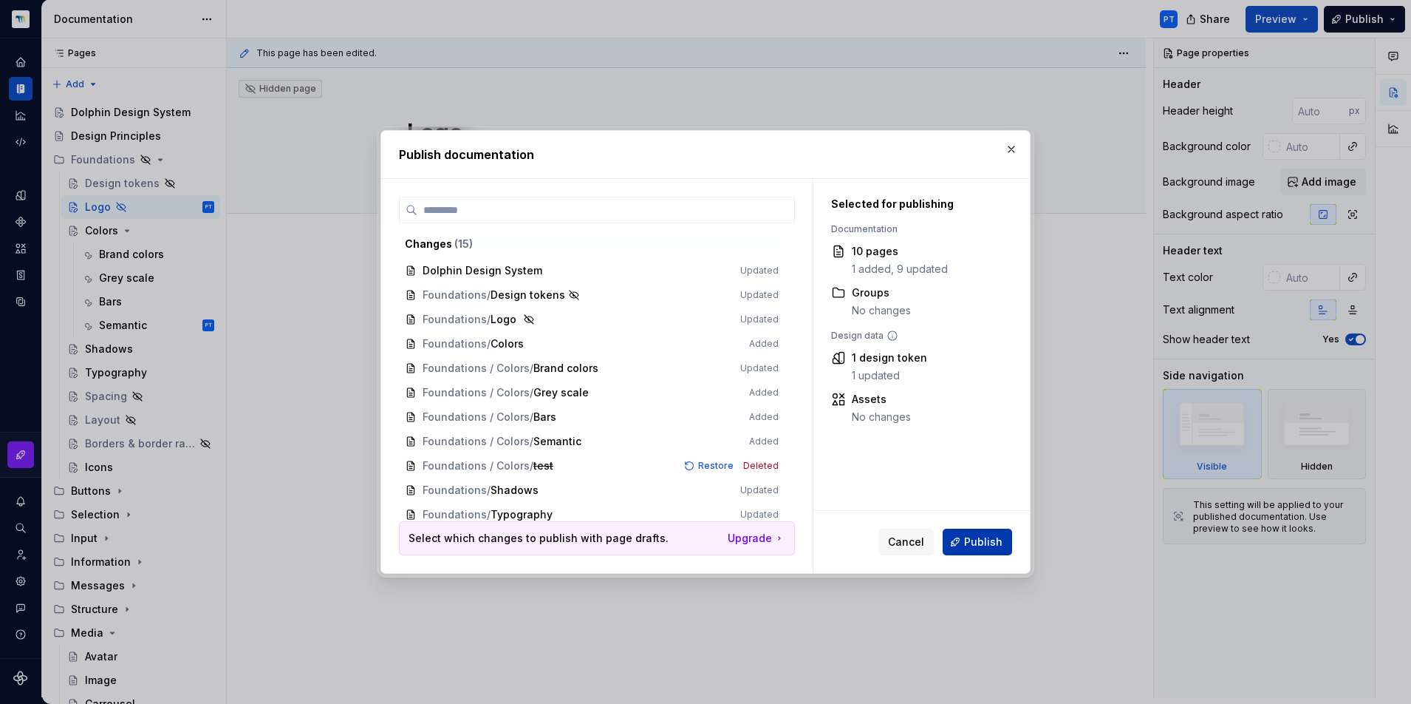
click at [978, 548] on span "Publish" at bounding box center [983, 541] width 38 height 15
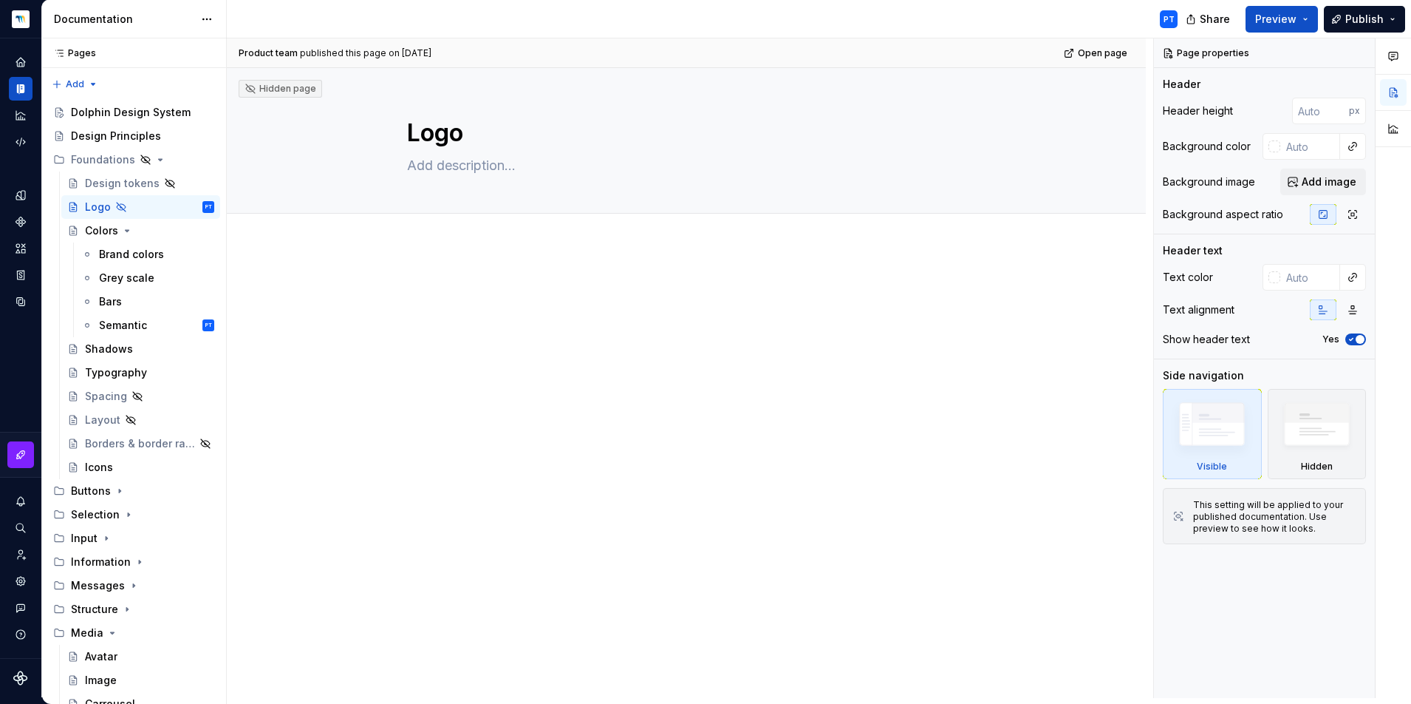
type textarea "*"
